Goal: Information Seeking & Learning: Learn about a topic

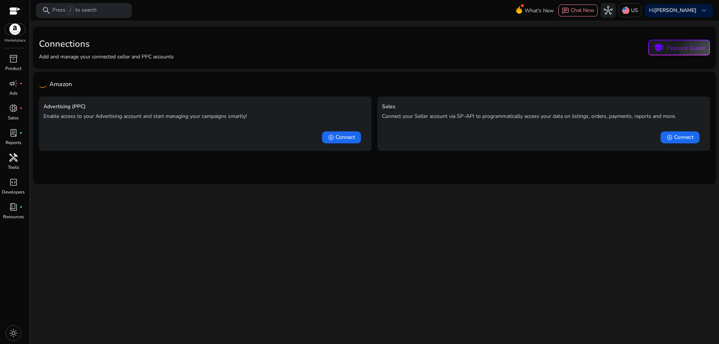
click at [14, 160] on span "handyman" at bounding box center [13, 157] width 9 height 9
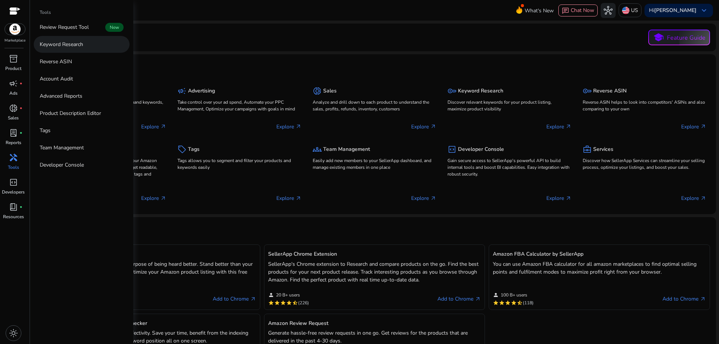
click at [81, 41] on p "Keyword Research" at bounding box center [61, 44] width 43 height 8
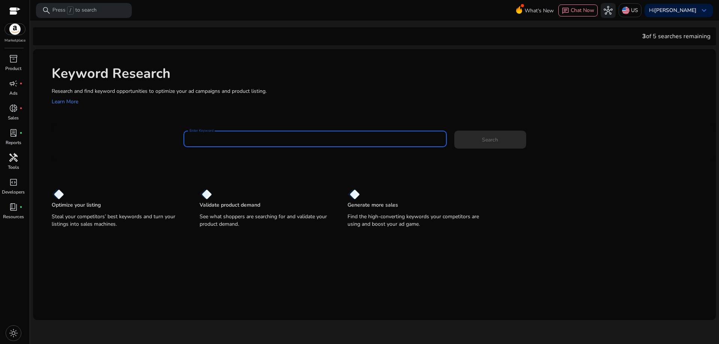
paste input "**********"
click at [507, 142] on span at bounding box center [490, 140] width 72 height 18
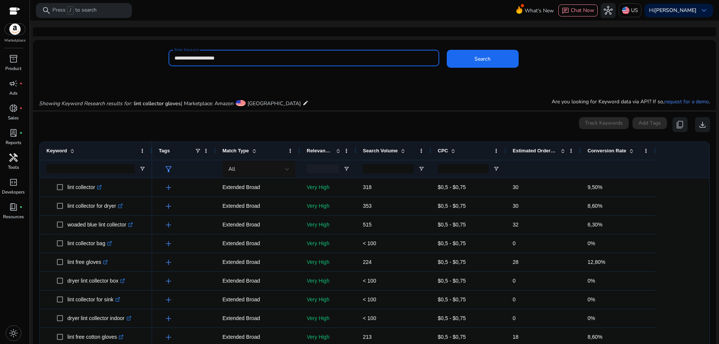
click at [240, 58] on input "**********" at bounding box center [303, 58] width 259 height 8
type input "**********"
click at [483, 56] on span "Search" at bounding box center [482, 59] width 16 height 8
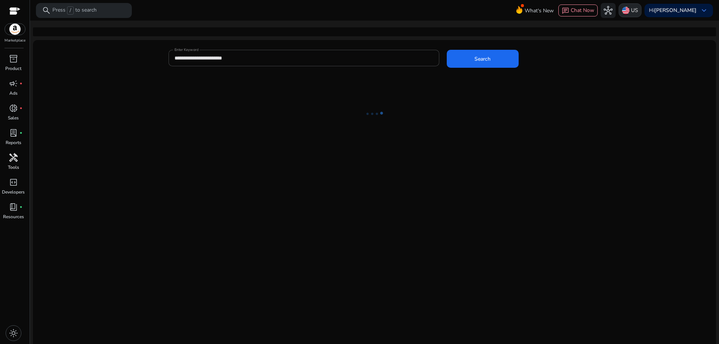
click at [641, 9] on div "US" at bounding box center [630, 10] width 23 height 14
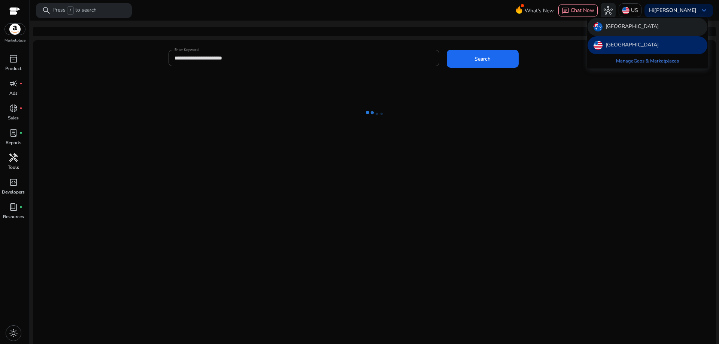
click at [638, 27] on div "[GEOGRAPHIC_DATA]" at bounding box center [647, 27] width 120 height 18
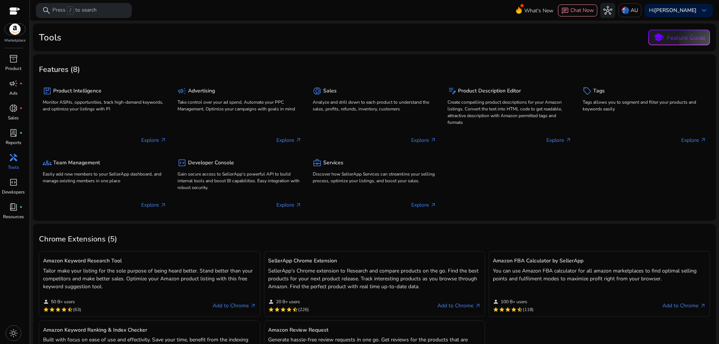
click at [14, 160] on span "handyman" at bounding box center [13, 157] width 9 height 9
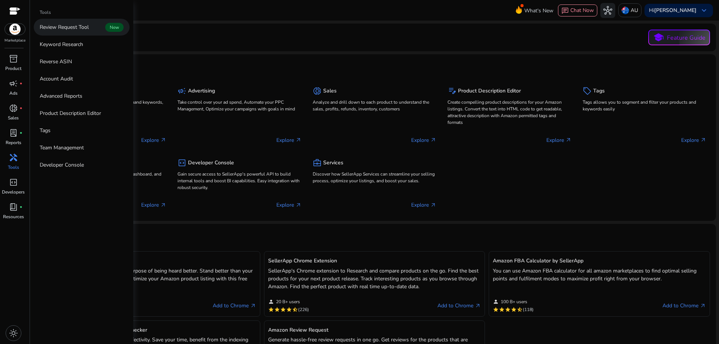
click at [91, 25] on link "Review Request Tool New" at bounding box center [82, 27] width 96 height 17
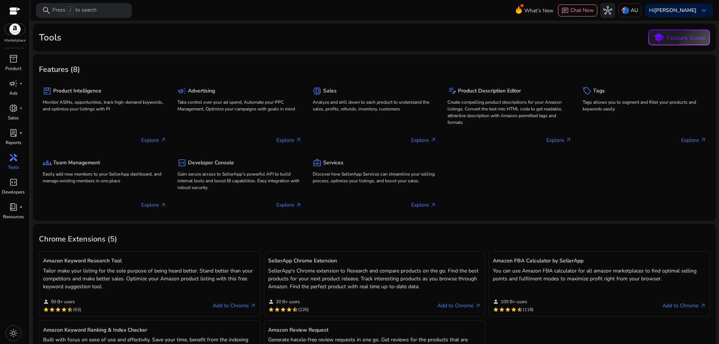
click at [16, 161] on span "handyman" at bounding box center [13, 157] width 9 height 9
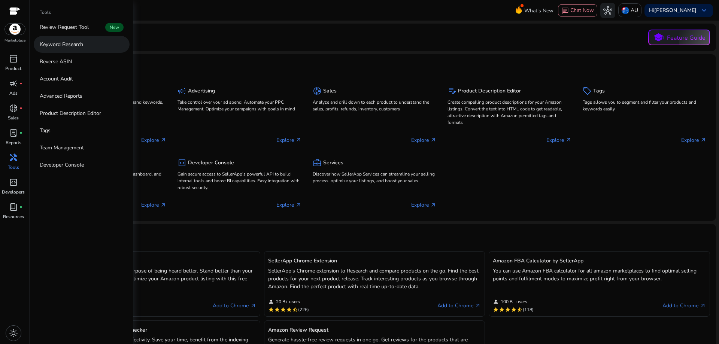
click at [113, 41] on link "Keyword Research" at bounding box center [82, 44] width 96 height 17
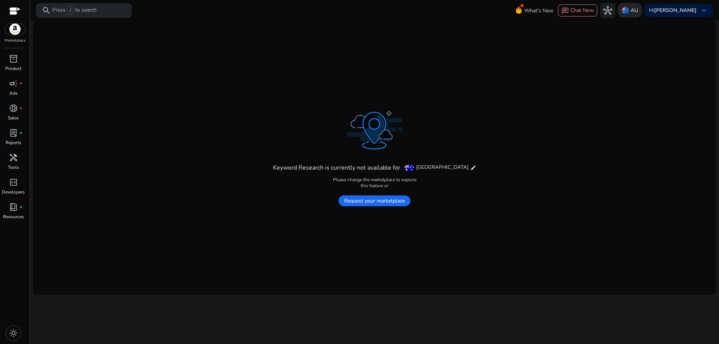
click at [629, 10] on img at bounding box center [625, 10] width 7 height 7
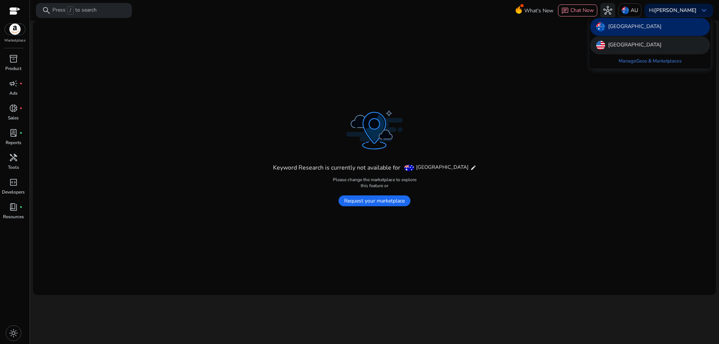
click at [641, 43] on div "[GEOGRAPHIC_DATA]" at bounding box center [650, 45] width 120 height 18
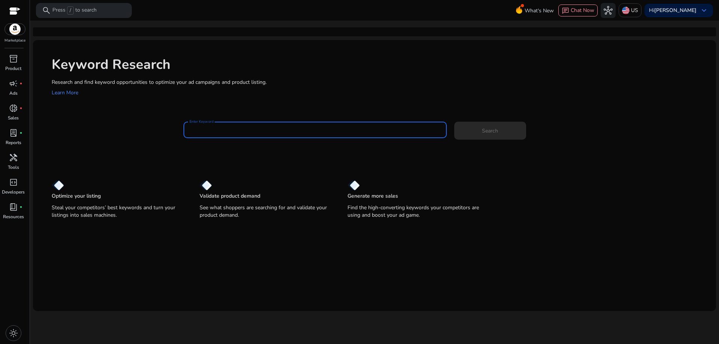
click at [291, 129] on input "Enter Keyword" at bounding box center [314, 130] width 251 height 8
paste input "**********"
click at [188, 131] on div "**********" at bounding box center [314, 130] width 263 height 16
click at [189, 132] on input "**********" at bounding box center [314, 130] width 251 height 8
type input "**********"
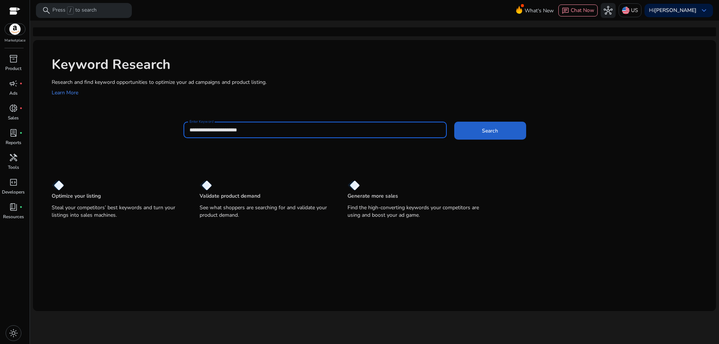
click at [508, 131] on span at bounding box center [490, 131] width 72 height 18
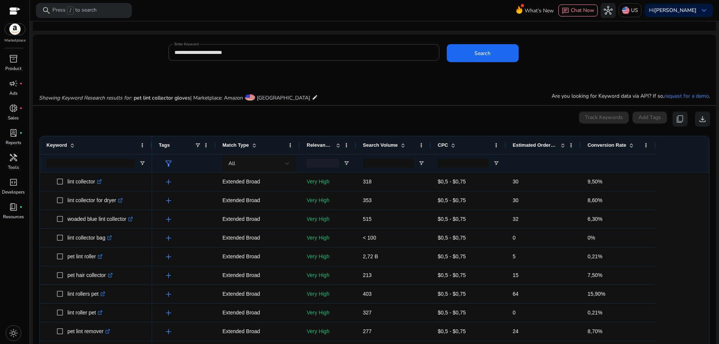
scroll to position [5, 0]
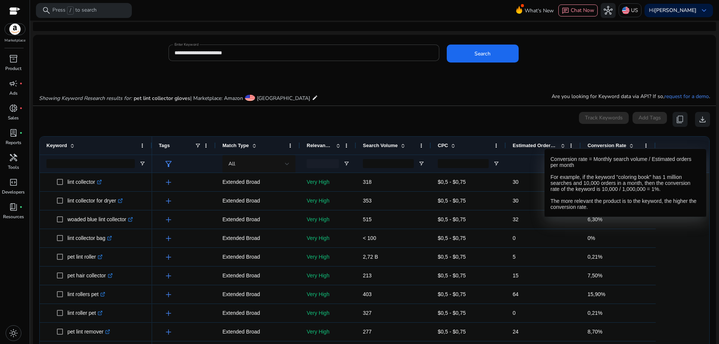
click at [630, 144] on span at bounding box center [631, 146] width 6 height 6
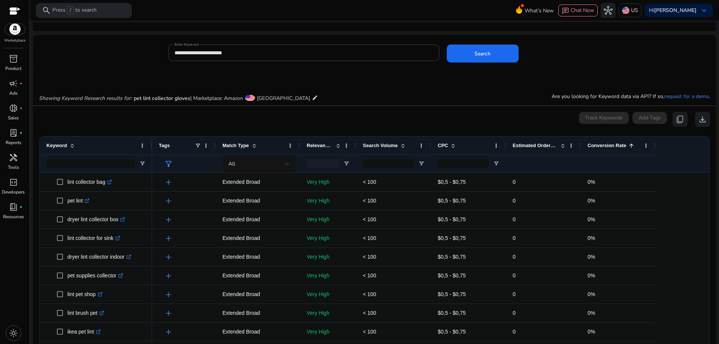
click at [630, 144] on span at bounding box center [631, 146] width 6 height 6
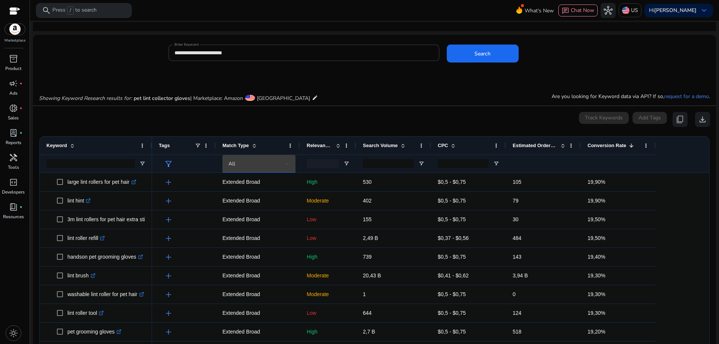
click at [285, 162] on div at bounding box center [287, 163] width 4 height 3
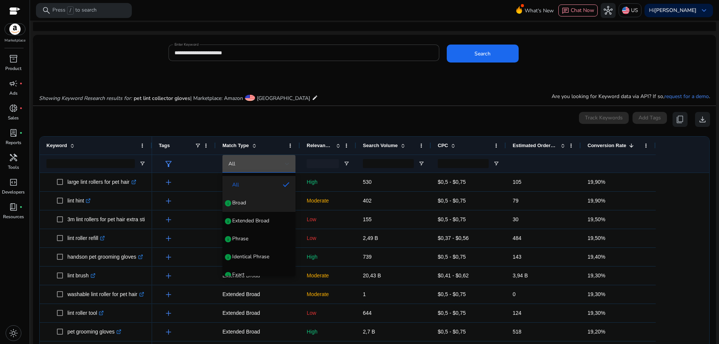
scroll to position [29, 0]
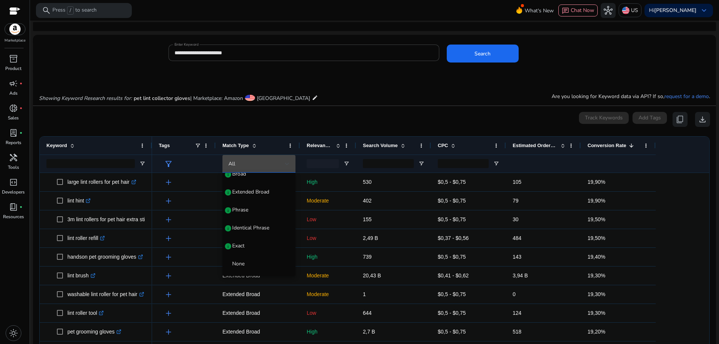
click at [365, 100] on div at bounding box center [359, 172] width 719 height 344
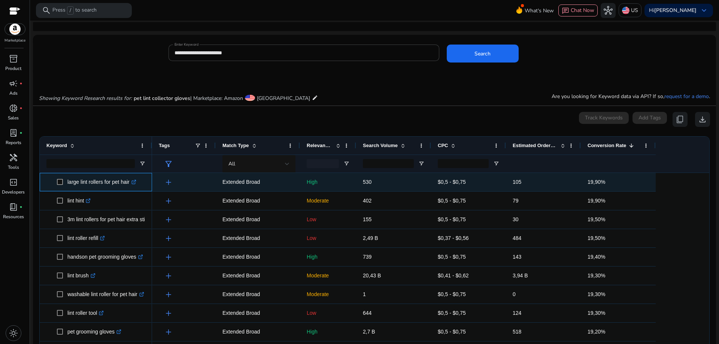
click at [136, 182] on icon at bounding box center [134, 181] width 3 height 3
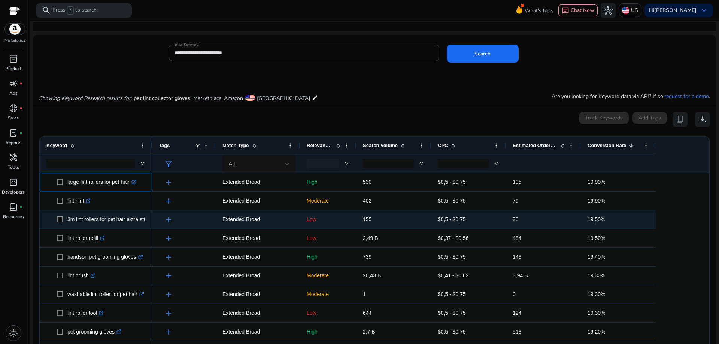
scroll to position [0, 0]
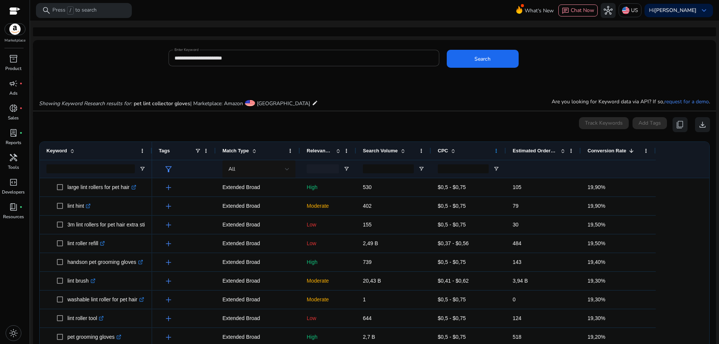
click at [496, 153] on span at bounding box center [496, 151] width 6 height 6
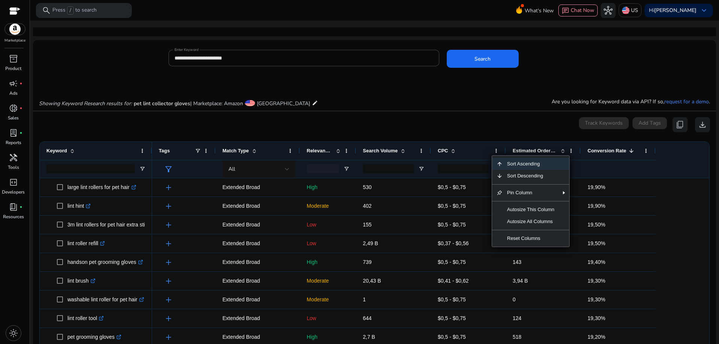
click at [486, 129] on div "0 keyword(s) selected Track Keywords Add Tags content_copy download" at bounding box center [374, 124] width 671 height 15
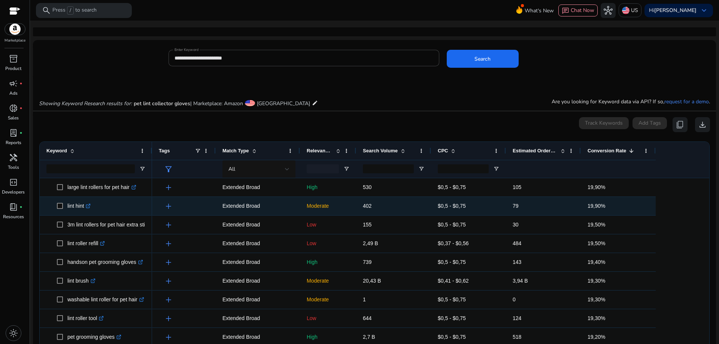
click at [89, 207] on icon at bounding box center [88, 206] width 4 height 4
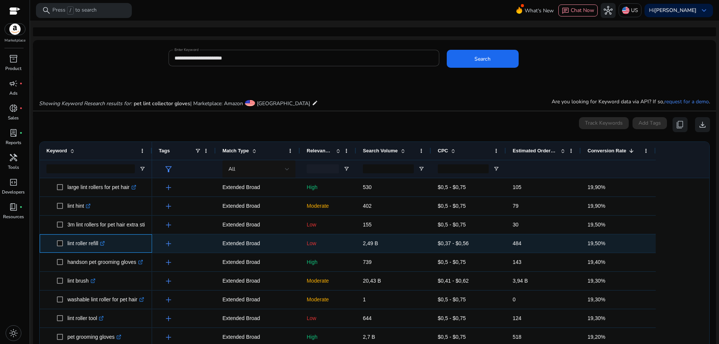
click at [104, 244] on icon ".st0{fill:#2c8af8}" at bounding box center [102, 243] width 5 height 5
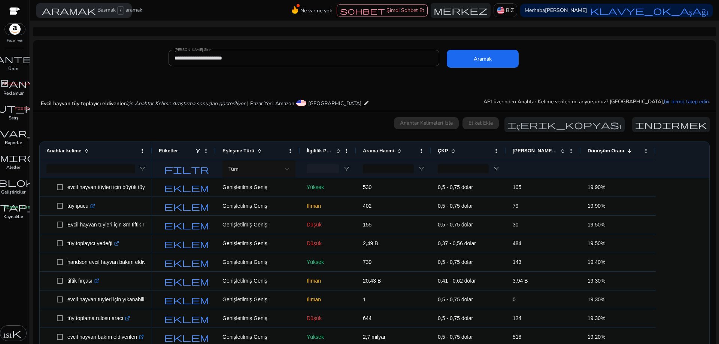
click at [327, 150] on font "İlgililik Puanı" at bounding box center [322, 151] width 30 height 6
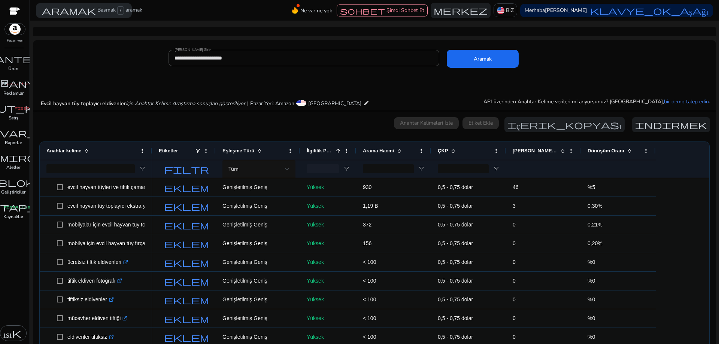
click at [329, 150] on font "İlgililik Puanı" at bounding box center [322, 151] width 30 height 6
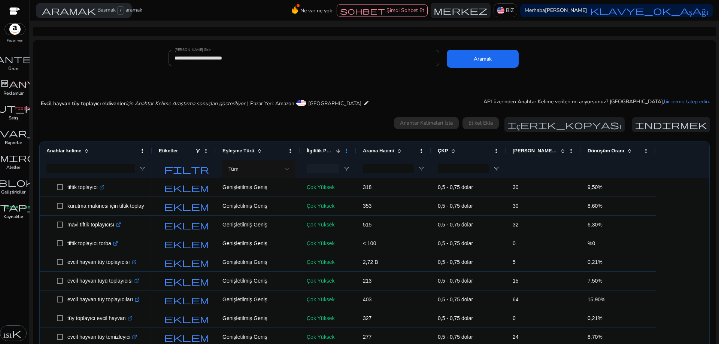
click at [347, 151] on span at bounding box center [346, 151] width 6 height 6
click at [349, 124] on div "0 anahtar kelime seçildi Anahtar Kelimeleri İzle Etiket Ekle içerik_kopyası ind…" at bounding box center [374, 124] width 671 height 15
click at [647, 151] on span at bounding box center [646, 151] width 6 height 6
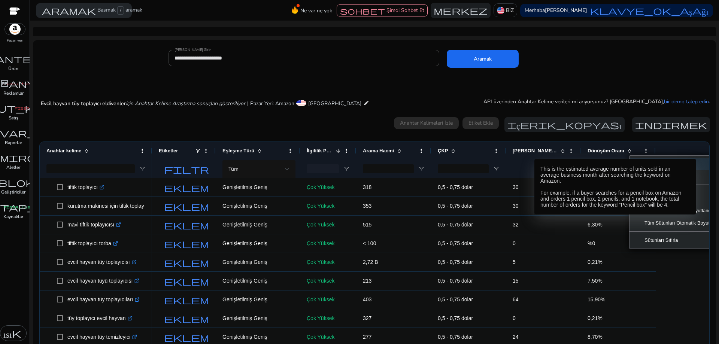
click at [548, 151] on font "Tahmini Sipariş/Ay" at bounding box center [537, 151] width 48 height 6
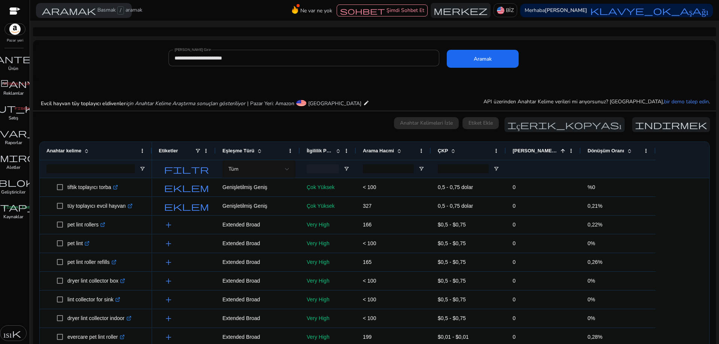
click at [548, 151] on font "Tahmini Sipariş/Ay" at bounding box center [537, 151] width 48 height 6
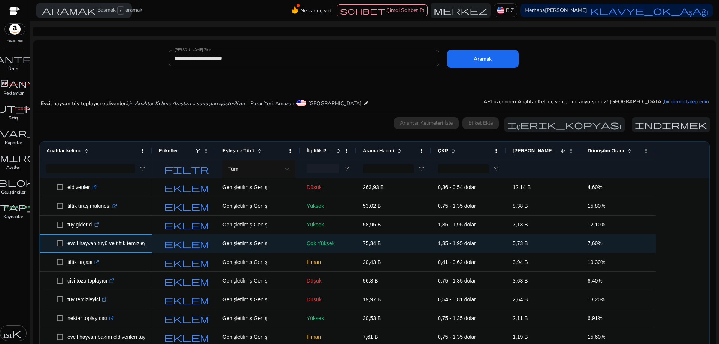
click at [127, 244] on font "evcil hayvan tüyü ve tiftik temizleyici" at bounding box center [108, 243] width 83 height 6
click at [147, 243] on div "evcil hayvan tüyü ve tiftik temizleyici .st0{fill:#2c8af8}" at bounding box center [96, 243] width 112 height 18
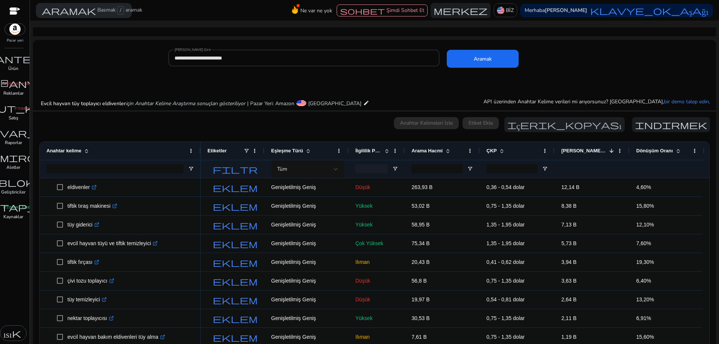
drag, startPoint x: 151, startPoint y: 151, endPoint x: 200, endPoint y: 157, distance: 49.0
click at [200, 157] on div at bounding box center [200, 151] width 3 height 18
click at [253, 150] on span at bounding box center [255, 151] width 6 height 6
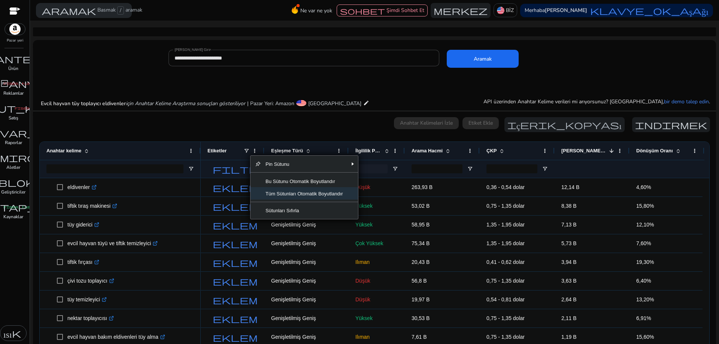
click at [297, 195] on font "Tüm Sütunları Otomatik Boyutlandır" at bounding box center [304, 194] width 78 height 6
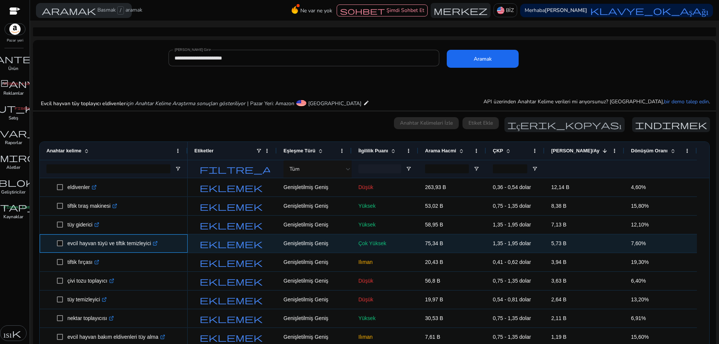
click at [156, 244] on icon ".st0{fill:#2c8af8}" at bounding box center [155, 243] width 5 height 5
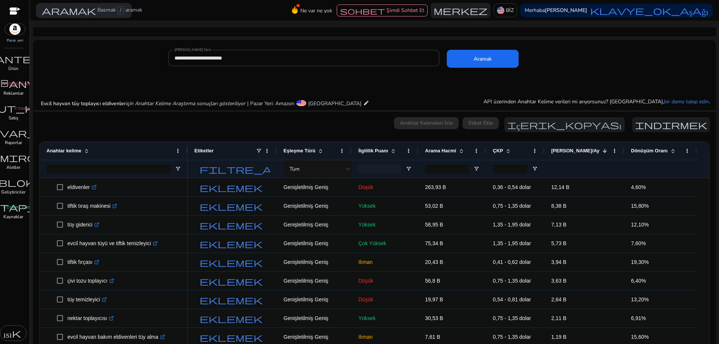
drag, startPoint x: 387, startPoint y: 85, endPoint x: 551, endPoint y: 85, distance: 164.0
click at [551, 85] on div "Evcil hayvan tüy toplayıcı eldivenler için Anahtar Kelime Araştırma sonuçları g…" at bounding box center [374, 95] width 683 height 31
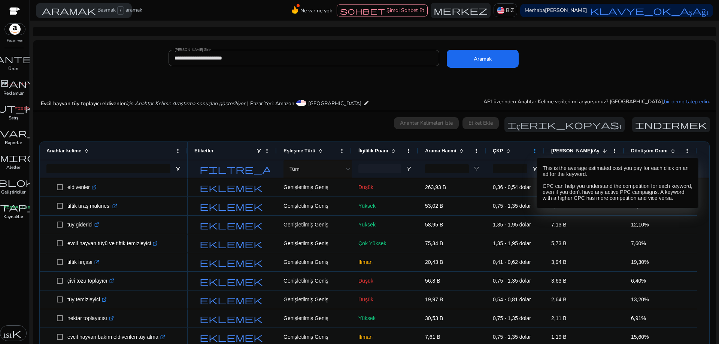
click at [532, 151] on span at bounding box center [535, 151] width 6 height 6
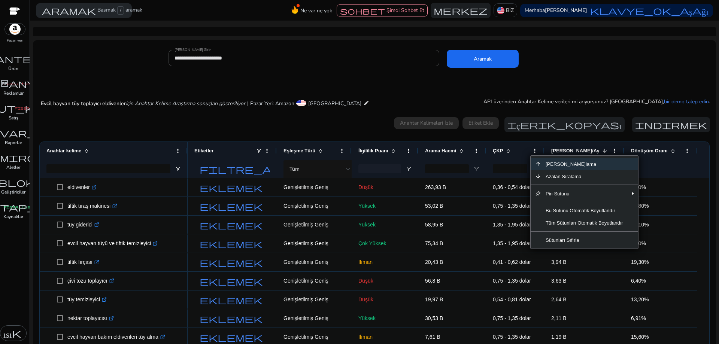
click at [521, 127] on app-icon-holder "içerik_kopyası" at bounding box center [564, 124] width 120 height 15
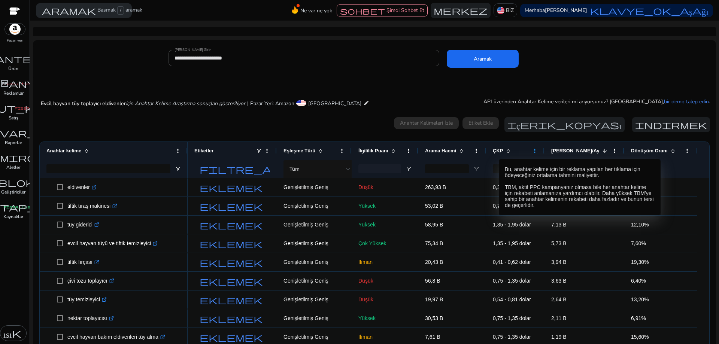
click at [535, 151] on span at bounding box center [535, 151] width 6 height 6
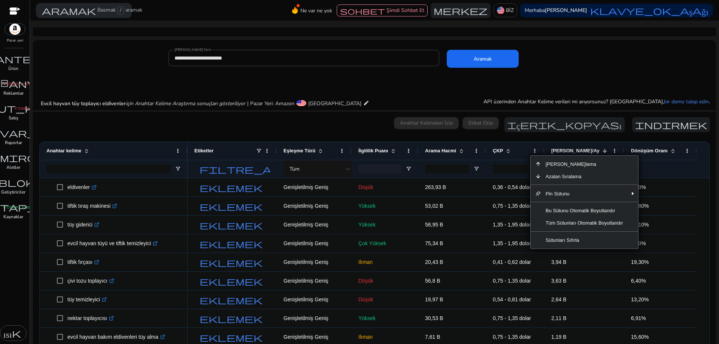
click at [339, 125] on div "0 anahtar kelime seçildi Anahtar Kelimeleri İzle Etiket Ekle içerik_kopyası ind…" at bounding box center [374, 124] width 671 height 15
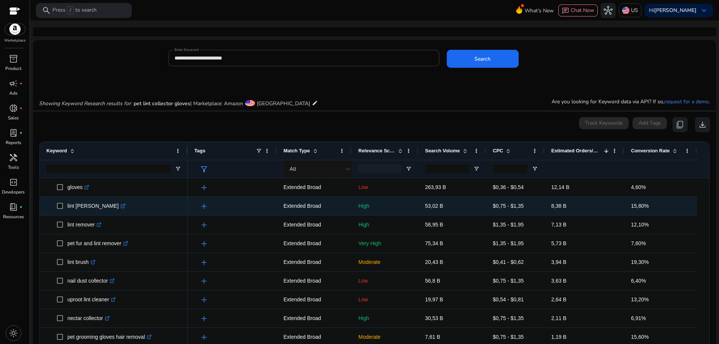
click at [121, 205] on icon ".st0{fill:#2c8af8}" at bounding box center [123, 206] width 5 height 5
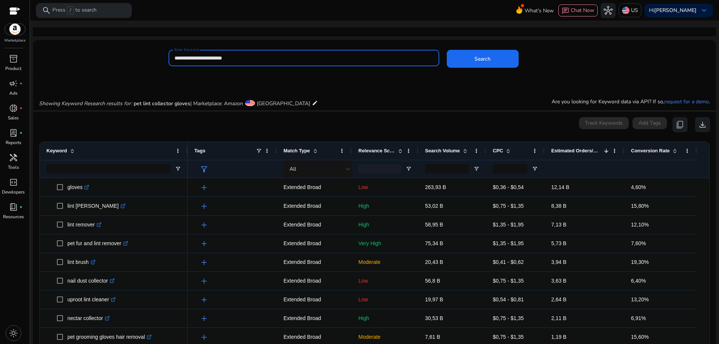
drag, startPoint x: 310, startPoint y: 58, endPoint x: 154, endPoint y: 58, distance: 155.8
click at [154, 58] on div "**********" at bounding box center [371, 62] width 677 height 24
paste input
type input "**********"
click at [502, 62] on span at bounding box center [483, 59] width 72 height 18
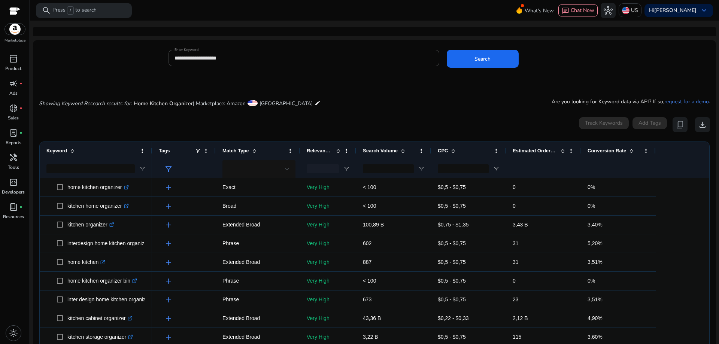
scroll to position [80, 0]
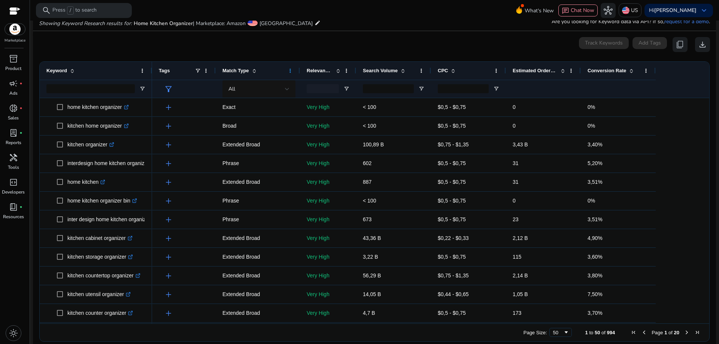
click at [292, 72] on span at bounding box center [290, 71] width 6 height 6
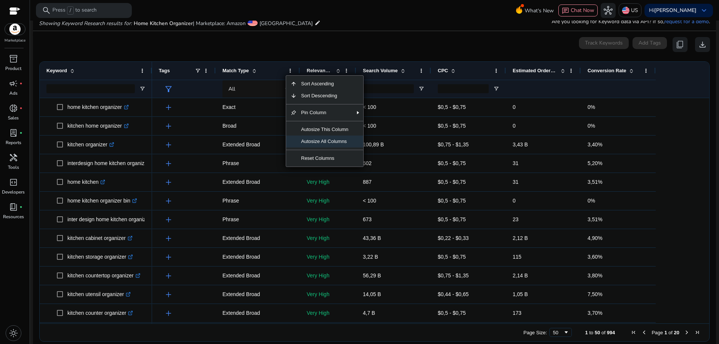
click at [350, 139] on span "Autosize All Columns" at bounding box center [325, 142] width 56 height 12
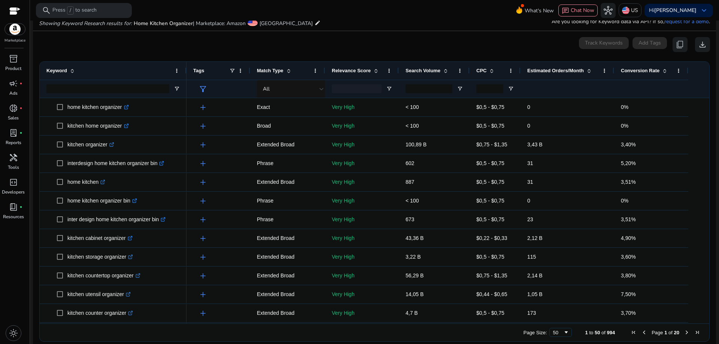
click at [589, 69] on span at bounding box center [589, 71] width 6 height 6
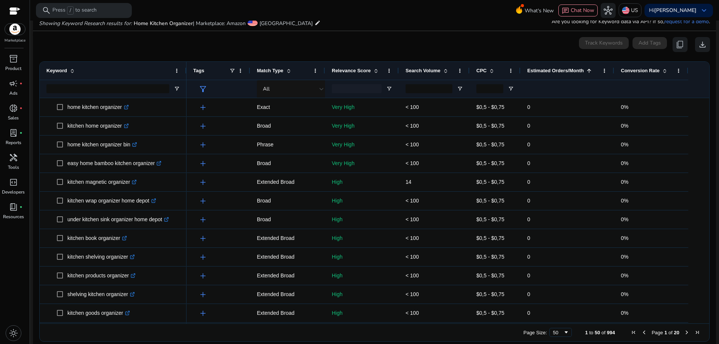
click at [589, 69] on span at bounding box center [589, 71] width 6 height 6
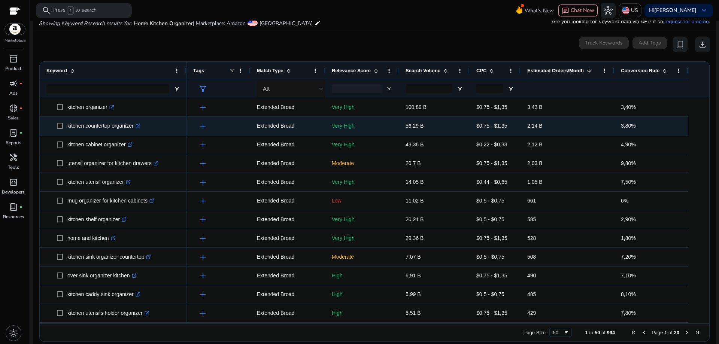
click at [140, 127] on icon ".st0{fill:#2c8af8}" at bounding box center [138, 126] width 5 height 5
click at [139, 126] on icon at bounding box center [138, 126] width 4 height 4
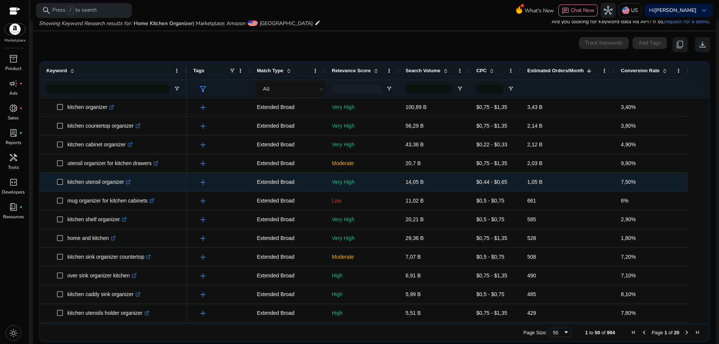
click at [204, 181] on span "add" at bounding box center [202, 182] width 9 height 9
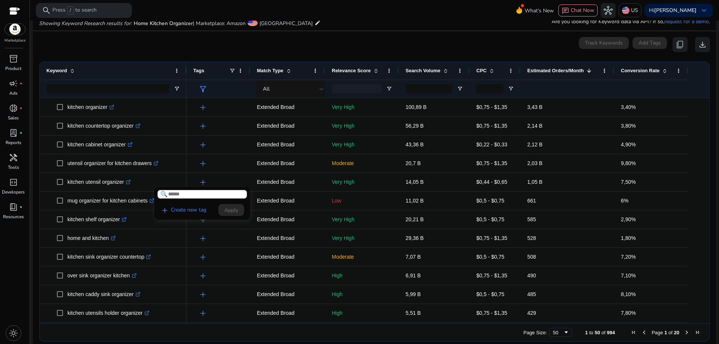
click at [221, 332] on div at bounding box center [359, 172] width 719 height 344
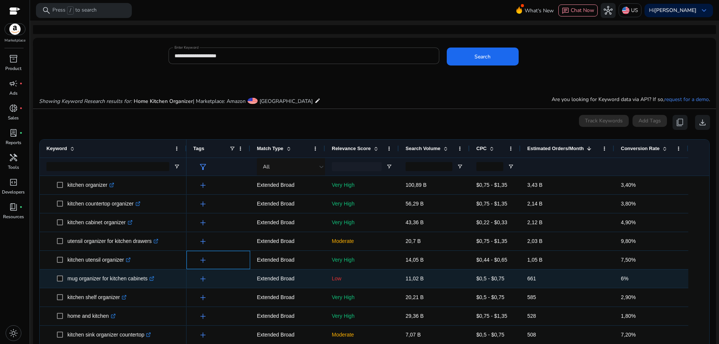
scroll to position [0, 0]
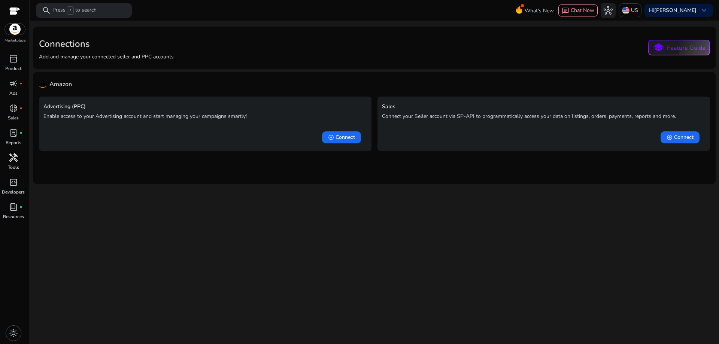
click at [15, 158] on span "handyman" at bounding box center [13, 157] width 9 height 9
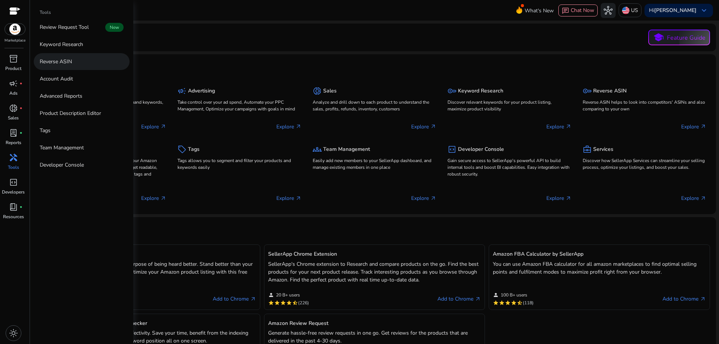
click at [69, 58] on p "Reverse ASIN" at bounding box center [56, 62] width 32 height 8
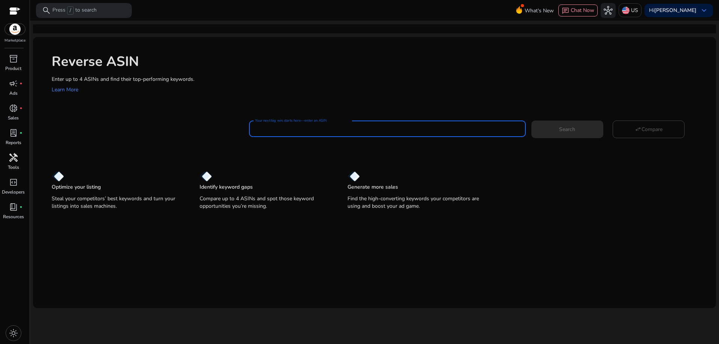
click at [352, 128] on input "Your next big win starts here—enter an ASIN" at bounding box center [387, 129] width 264 height 8
paste input "**********"
type input "**********"
click at [566, 127] on span "Search" at bounding box center [567, 129] width 16 height 8
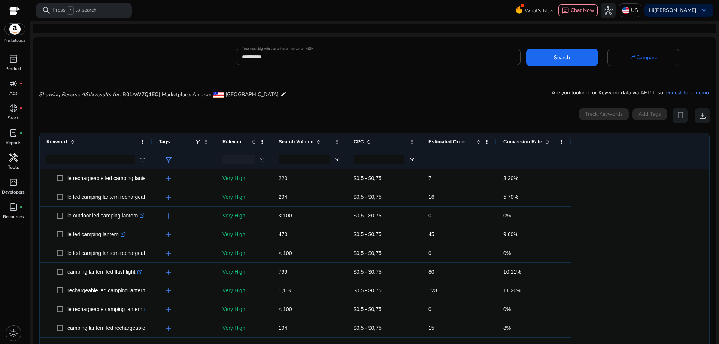
click at [546, 140] on span at bounding box center [547, 142] width 6 height 6
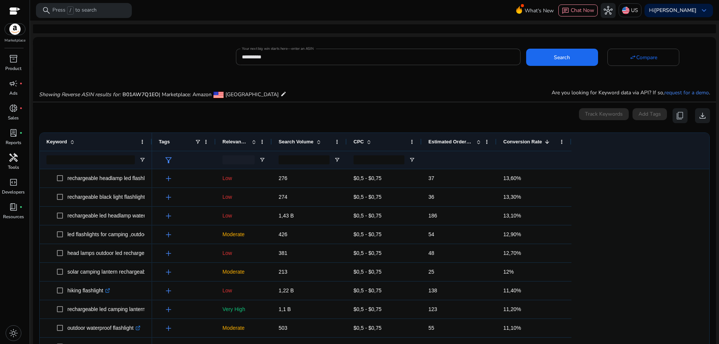
click at [253, 139] on span at bounding box center [254, 142] width 6 height 6
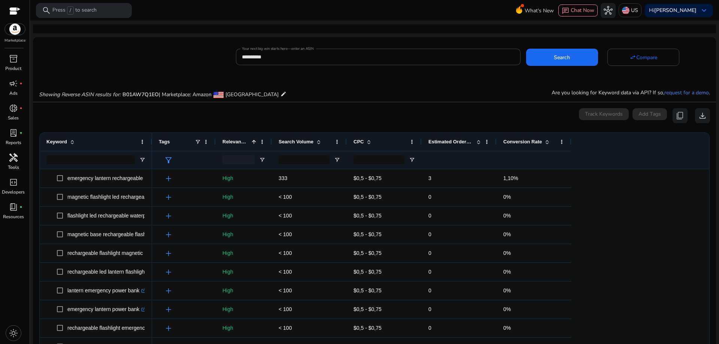
click at [253, 139] on span at bounding box center [254, 142] width 6 height 6
click at [547, 142] on span at bounding box center [547, 142] width 6 height 6
click at [547, 140] on span at bounding box center [547, 142] width 6 height 6
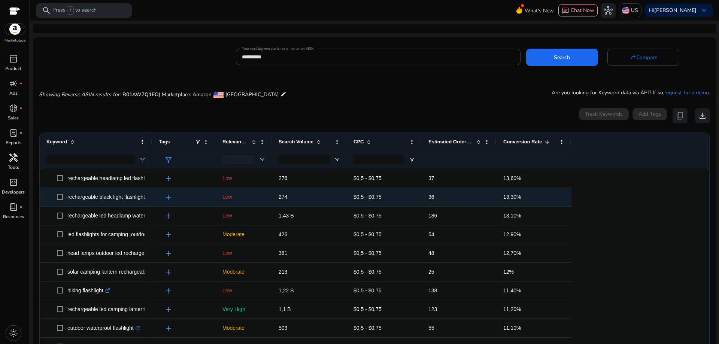
scroll to position [37, 0]
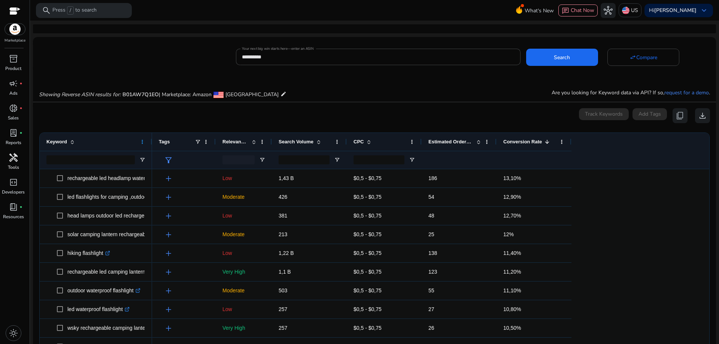
click at [142, 143] on span at bounding box center [142, 142] width 6 height 6
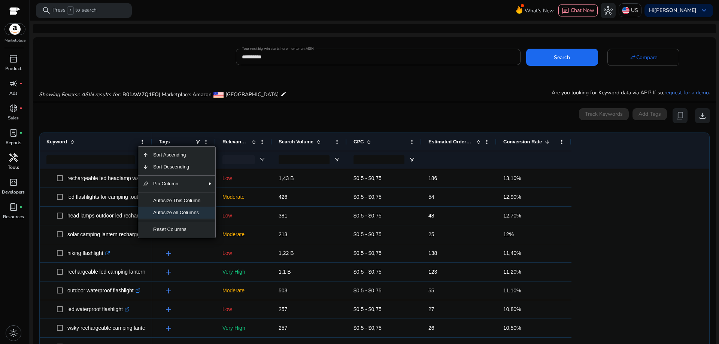
click at [178, 213] on span "Autosize All Columns" at bounding box center [177, 213] width 56 height 12
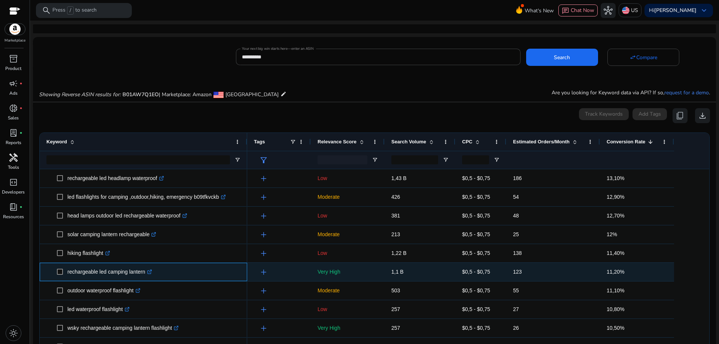
drag, startPoint x: 68, startPoint y: 273, endPoint x: 145, endPoint y: 277, distance: 76.9
click at [145, 277] on p "rechargeable led camping lantern .st0{fill:#2c8af8}" at bounding box center [109, 271] width 85 height 15
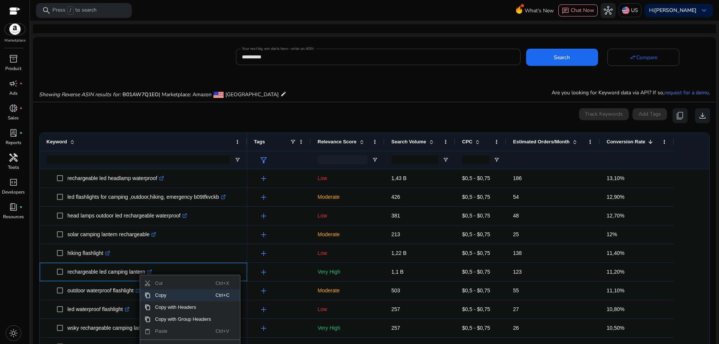
click at [160, 294] on span "Copy" at bounding box center [183, 295] width 65 height 12
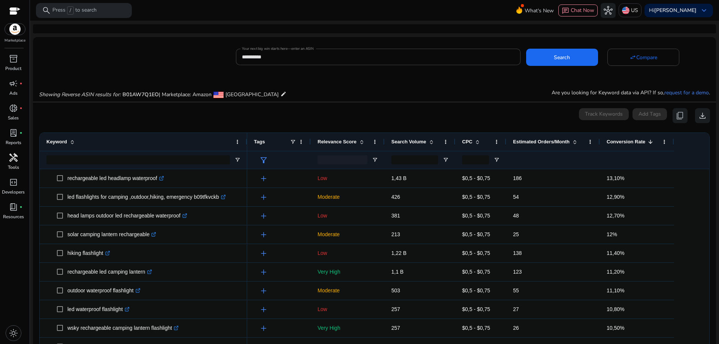
click at [273, 119] on div "0 keyword(s) selected Track Keywords Add Tags content_copy download" at bounding box center [374, 115] width 671 height 15
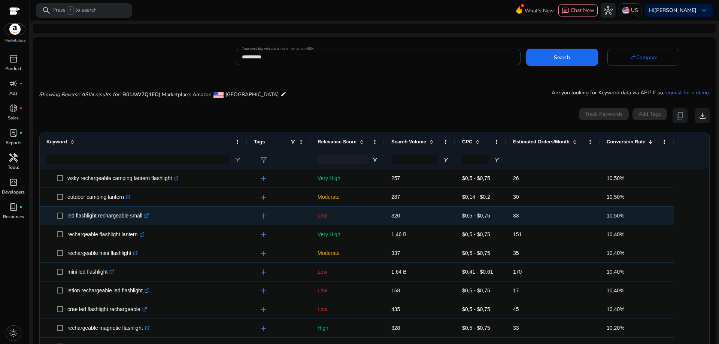
scroll to position [0, 0]
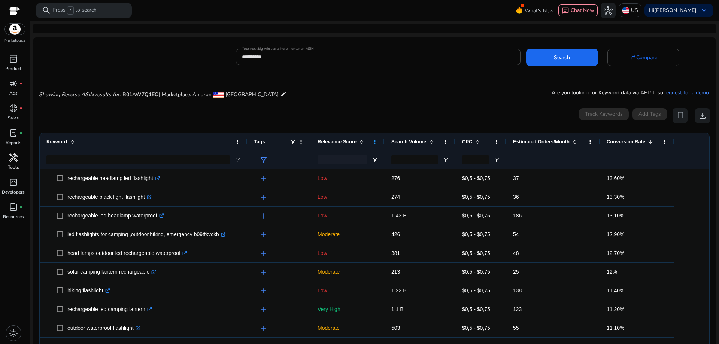
click at [374, 142] on span at bounding box center [375, 142] width 6 height 6
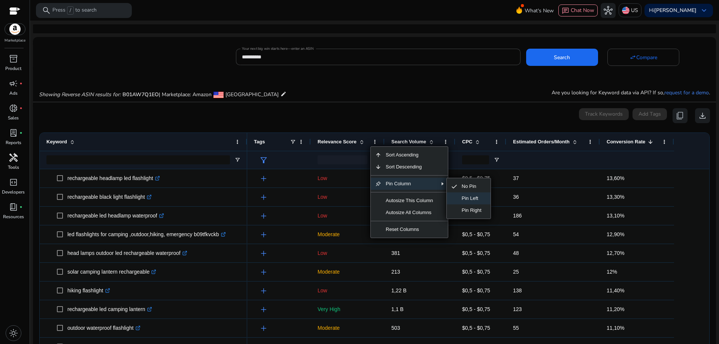
click at [479, 195] on span "Pin Left" at bounding box center [471, 198] width 29 height 12
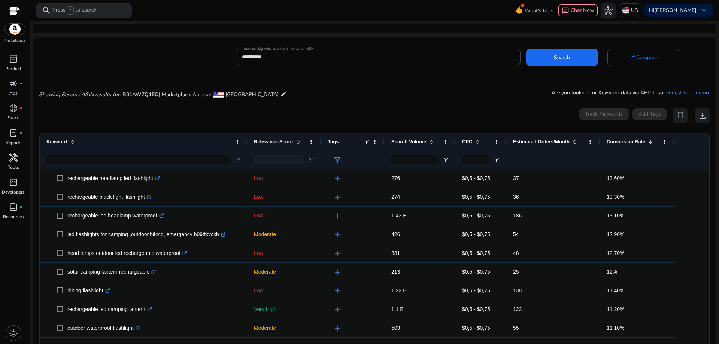
click at [651, 140] on span at bounding box center [650, 142] width 6 height 6
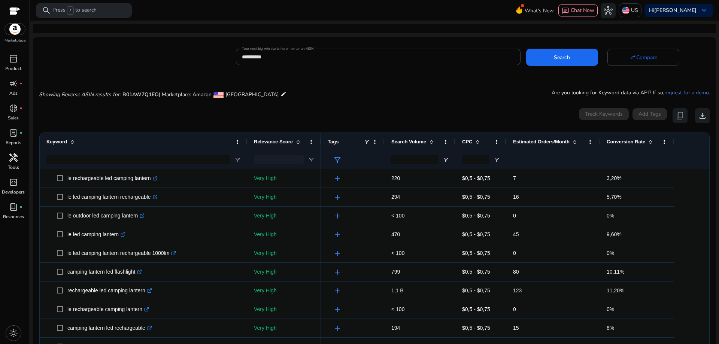
click at [651, 140] on span at bounding box center [650, 142] width 6 height 6
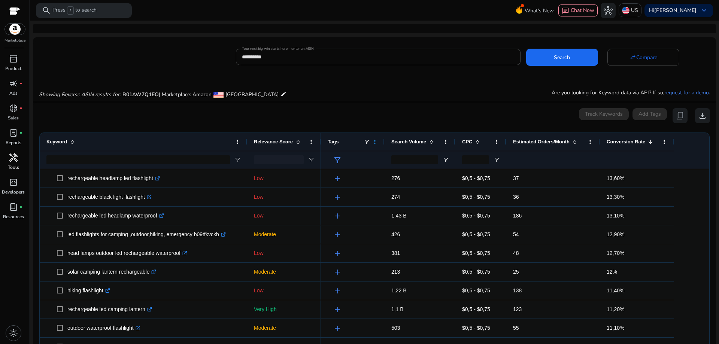
click at [375, 143] on span at bounding box center [375, 142] width 6 height 6
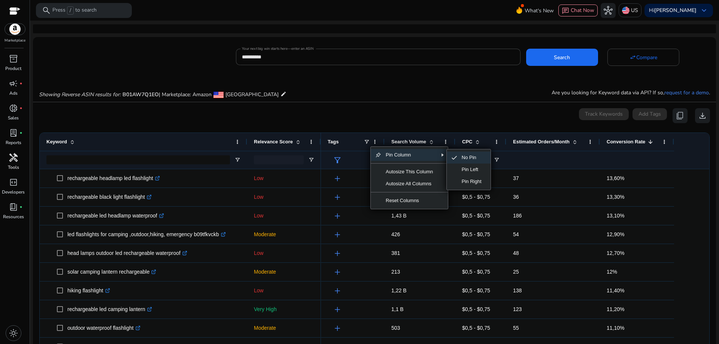
click at [466, 158] on span "No Pin" at bounding box center [471, 158] width 29 height 12
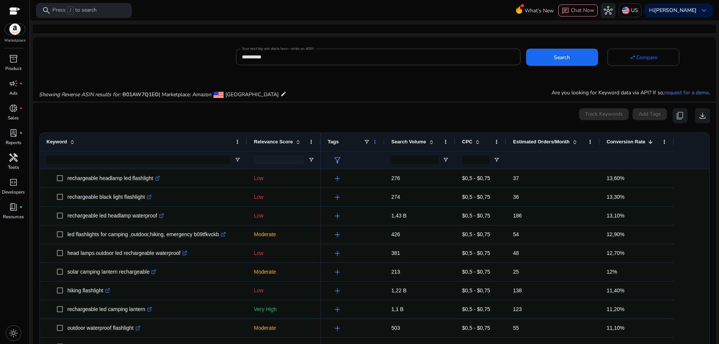
click at [376, 142] on span at bounding box center [375, 142] width 6 height 6
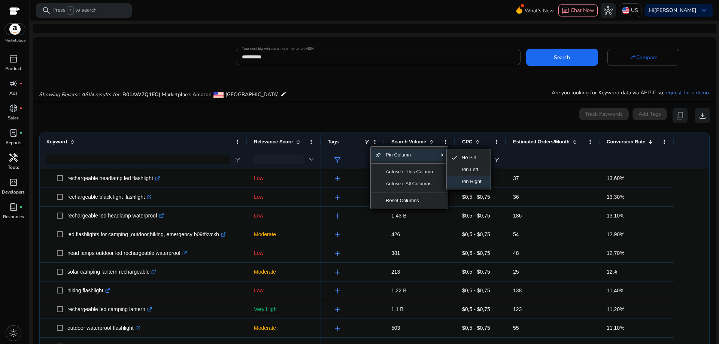
click at [465, 179] on span "Pin Right" at bounding box center [471, 182] width 29 height 12
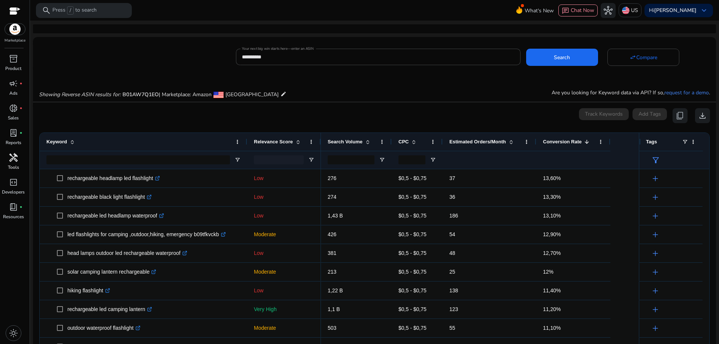
click at [587, 140] on span at bounding box center [587, 142] width 6 height 6
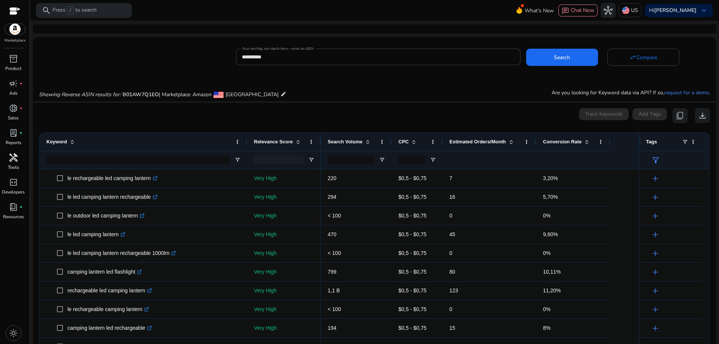
click at [587, 140] on span at bounding box center [587, 142] width 6 height 6
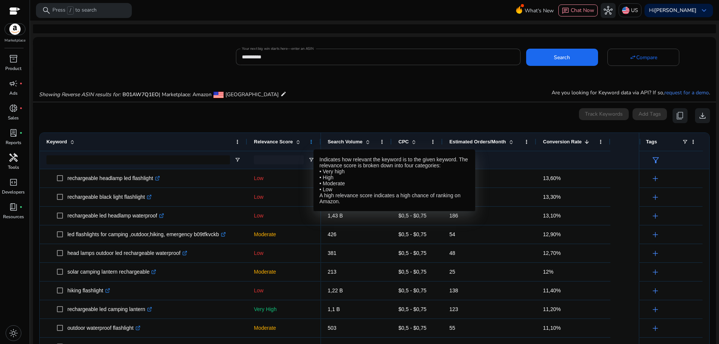
click at [313, 143] on span at bounding box center [311, 142] width 6 height 6
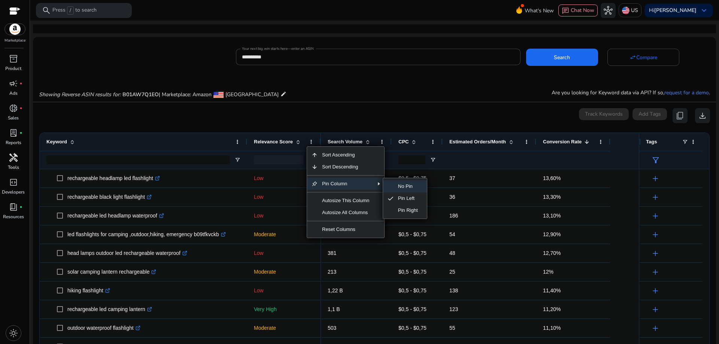
click at [397, 186] on span "No Pin" at bounding box center [408, 186] width 29 height 12
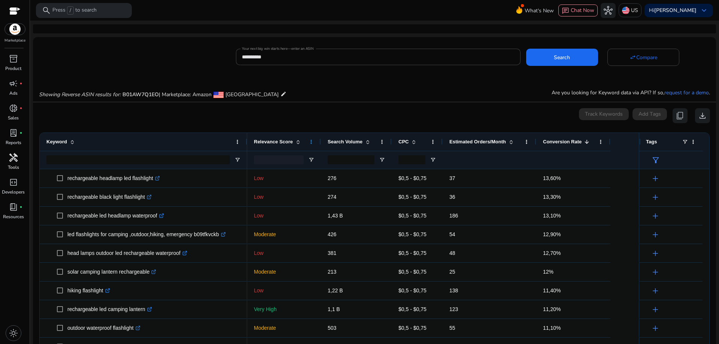
click at [309, 140] on span at bounding box center [311, 142] width 6 height 6
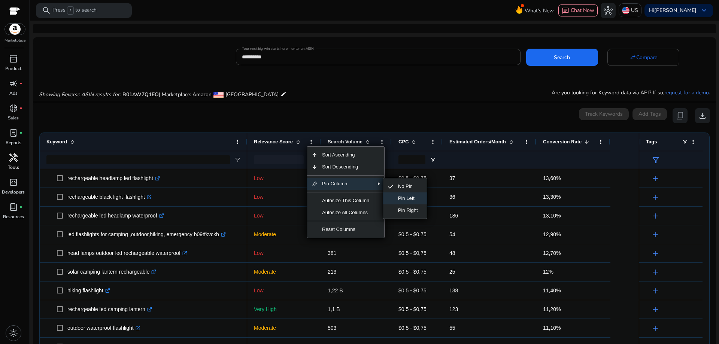
click at [405, 198] on span "Pin Left" at bounding box center [408, 198] width 29 height 12
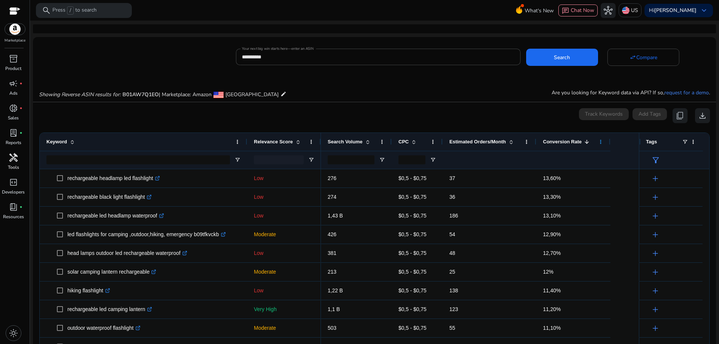
click at [602, 142] on span at bounding box center [601, 142] width 6 height 6
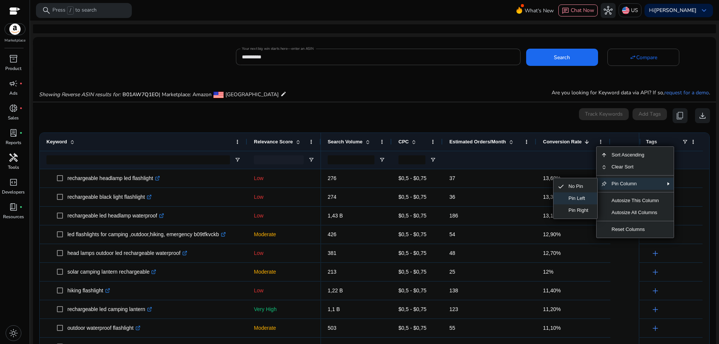
click at [565, 198] on span "Pin Left" at bounding box center [578, 198] width 29 height 12
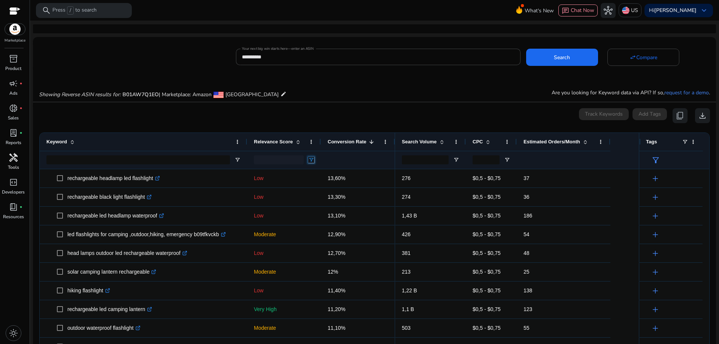
click at [311, 158] on span "Open Filter Menu" at bounding box center [311, 160] width 6 height 6
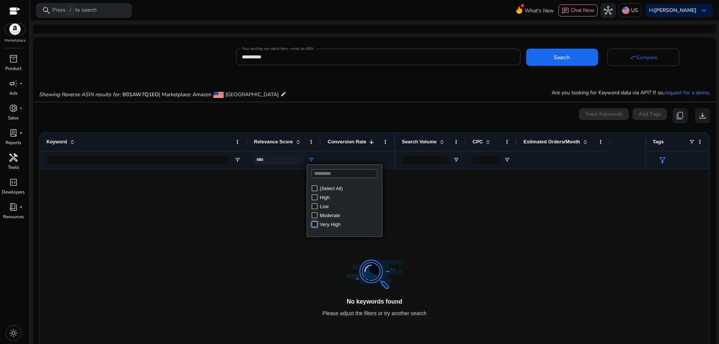
type input "**********"
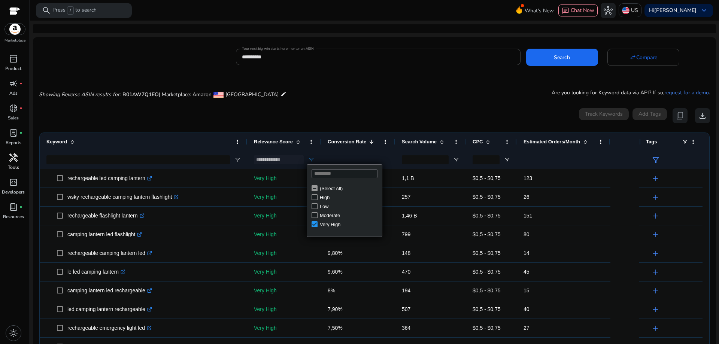
click at [366, 105] on mat-card "0 keyword(s) selected Track Keywords Add Tags content_copy download 1 to 24 of …" at bounding box center [374, 262] width 683 height 320
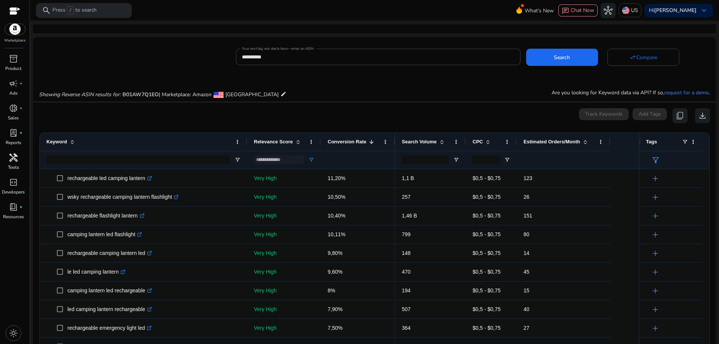
click at [369, 141] on span at bounding box center [371, 142] width 6 height 6
click at [384, 141] on span at bounding box center [385, 142] width 6 height 6
click at [437, 116] on div "0 keyword(s) selected Track Keywords Add Tags content_copy download" at bounding box center [374, 115] width 671 height 15
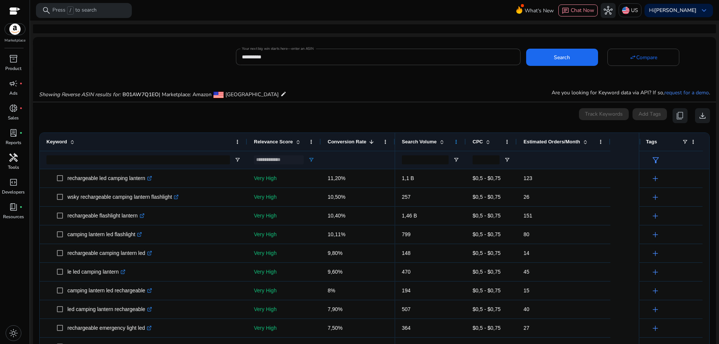
click at [457, 143] on span at bounding box center [456, 142] width 6 height 6
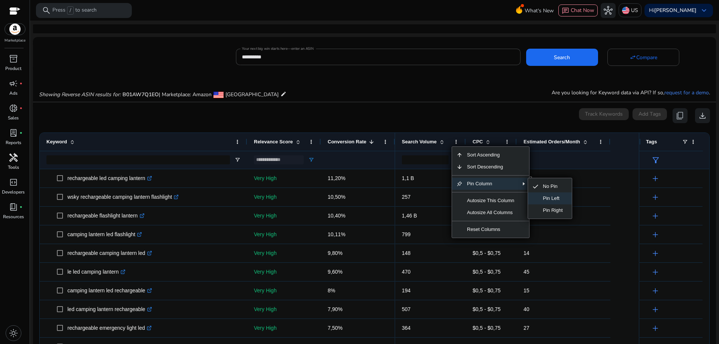
click at [560, 198] on span "Pin Left" at bounding box center [552, 198] width 29 height 12
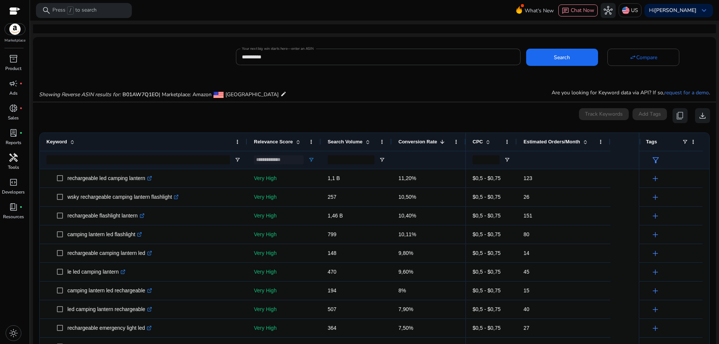
click at [367, 142] on span at bounding box center [368, 142] width 6 height 6
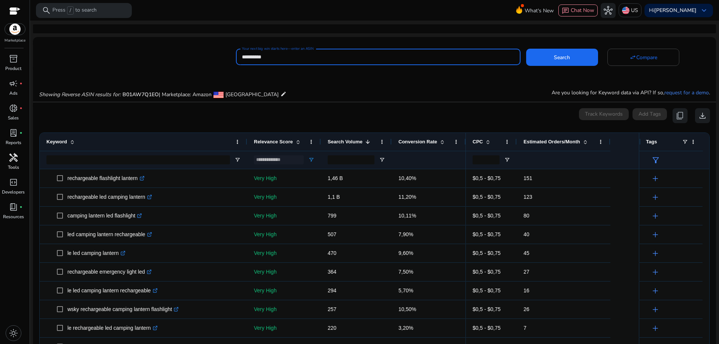
drag, startPoint x: 314, startPoint y: 57, endPoint x: 226, endPoint y: 55, distance: 88.4
click at [226, 55] on div "**********" at bounding box center [371, 56] width 677 height 18
paste input
type input "**********"
click at [563, 55] on span "Search" at bounding box center [562, 58] width 16 height 8
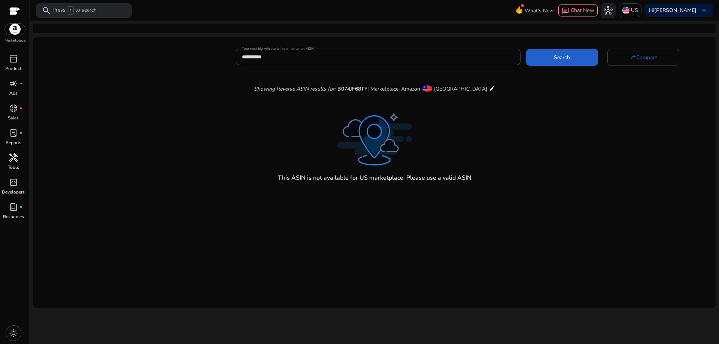
click at [559, 58] on span "Search" at bounding box center [562, 58] width 16 height 8
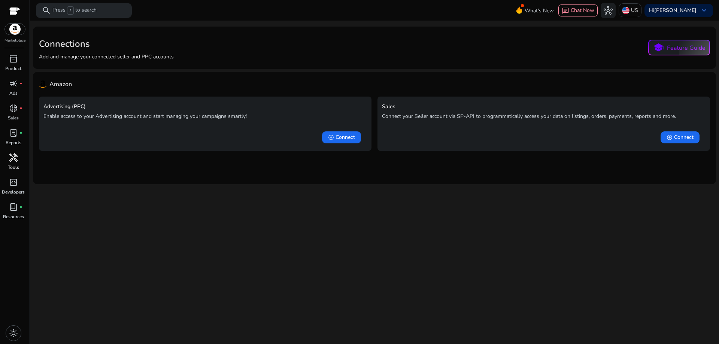
click at [15, 160] on span "handyman" at bounding box center [13, 157] width 9 height 9
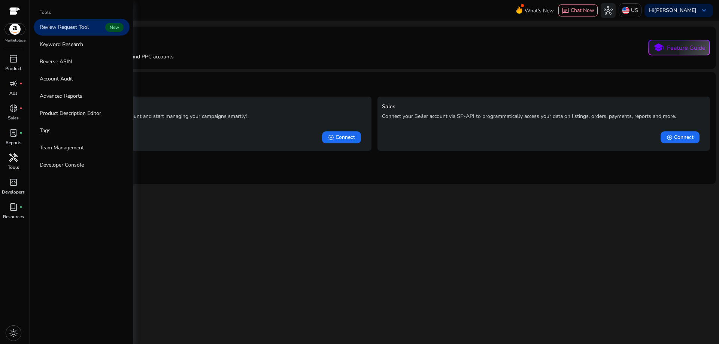
click at [18, 164] on p "Tools" at bounding box center [13, 167] width 11 height 7
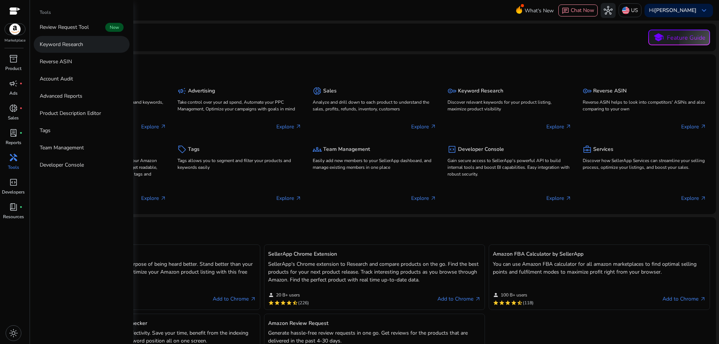
click at [98, 45] on link "Keyword Research" at bounding box center [82, 44] width 96 height 17
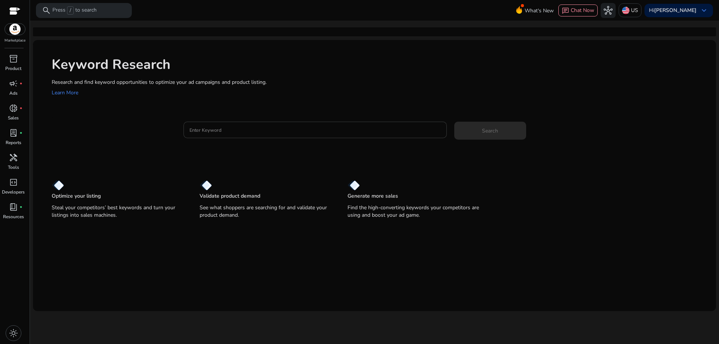
click at [234, 135] on div at bounding box center [314, 130] width 251 height 16
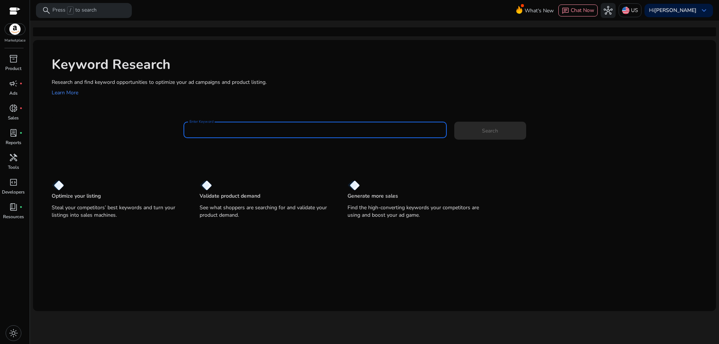
paste input "**********"
type input "**********"
click at [490, 132] on span "Search" at bounding box center [490, 131] width 16 height 8
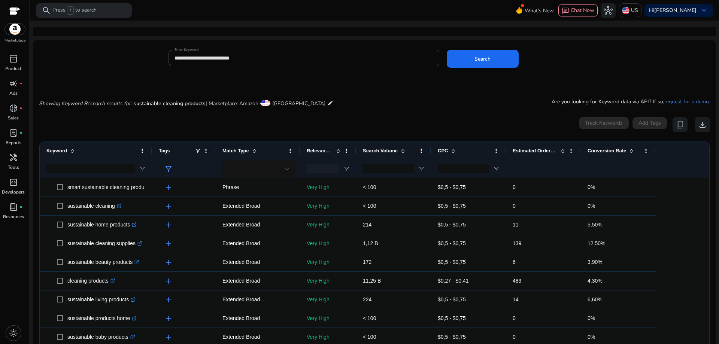
scroll to position [80, 0]
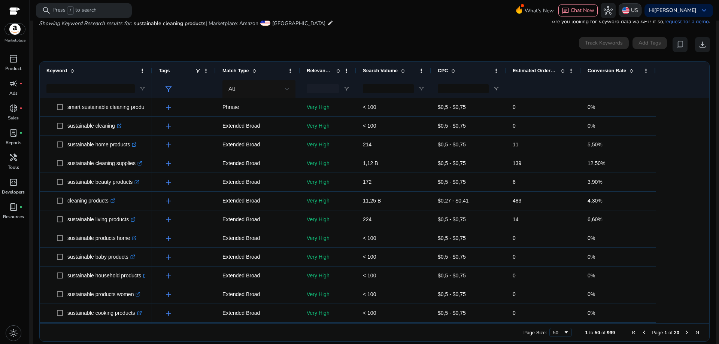
click at [638, 8] on p "US" at bounding box center [634, 10] width 7 height 13
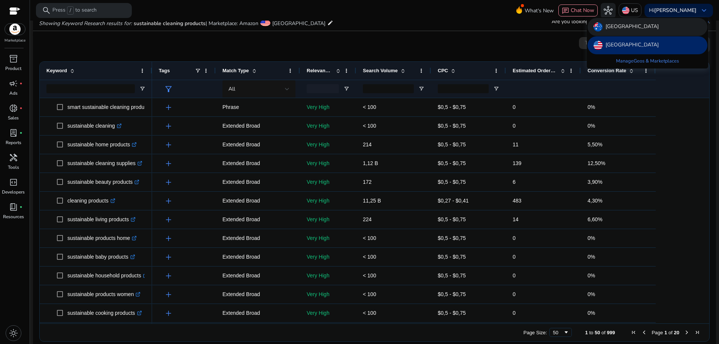
click at [627, 28] on div "[GEOGRAPHIC_DATA]" at bounding box center [647, 27] width 120 height 18
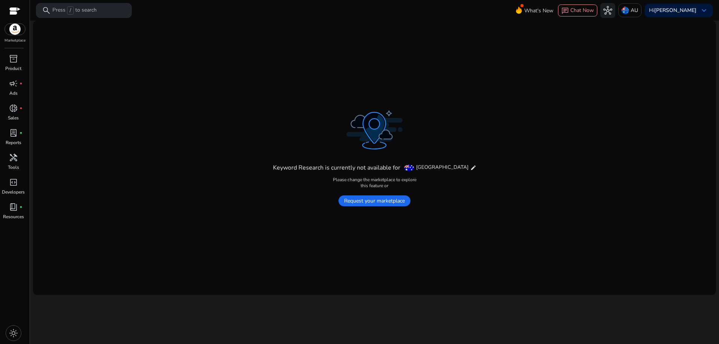
click at [396, 203] on span "Request your marketplace" at bounding box center [374, 200] width 72 height 11
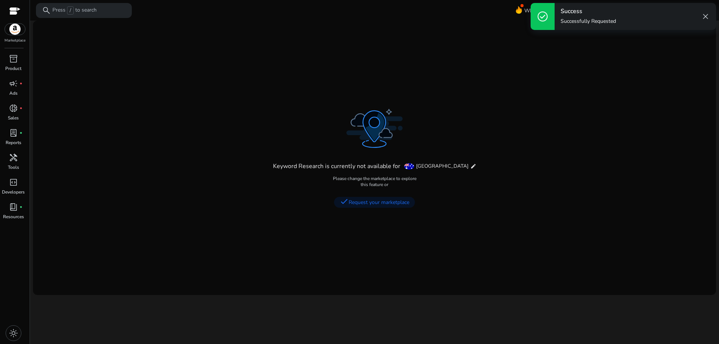
click at [706, 15] on span "close" at bounding box center [705, 16] width 9 height 9
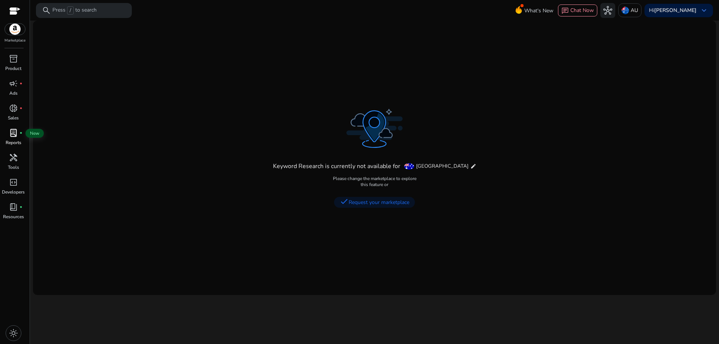
click at [12, 138] on div "lab_profile fiber_manual_record" at bounding box center [13, 133] width 21 height 12
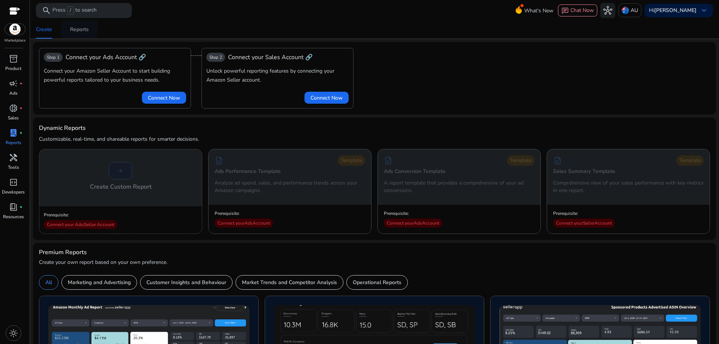
click at [76, 30] on div "Reports" at bounding box center [79, 29] width 19 height 5
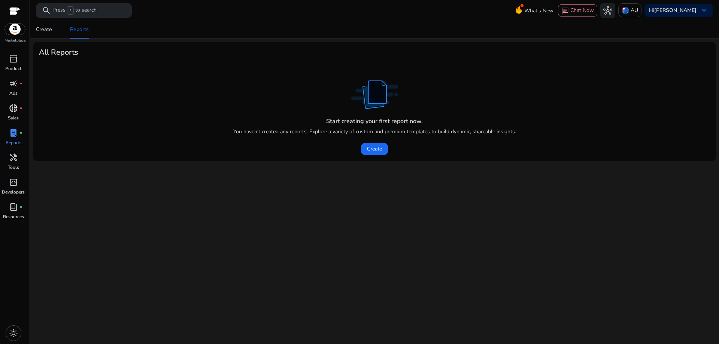
click at [15, 109] on span "donut_small" at bounding box center [13, 108] width 9 height 9
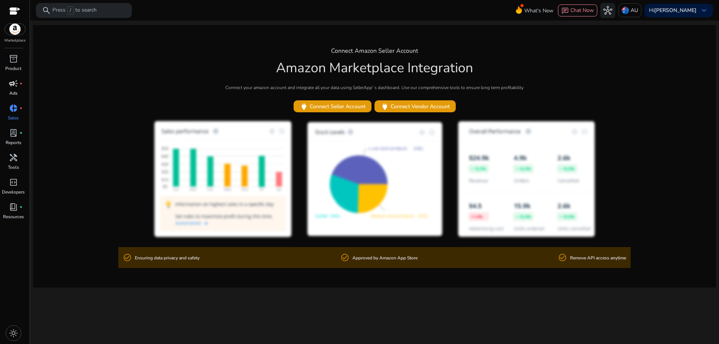
click at [15, 86] on span "campaign" at bounding box center [13, 83] width 9 height 9
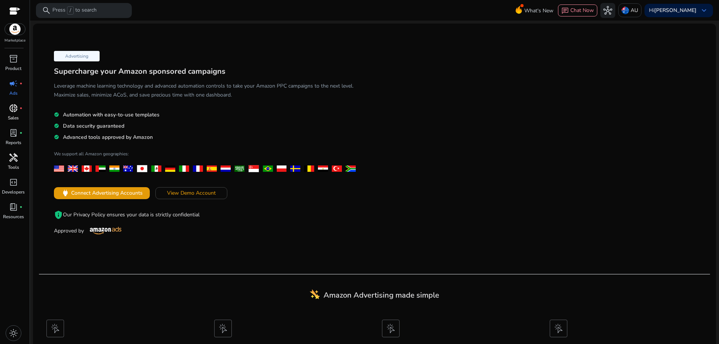
click at [13, 159] on span "handyman" at bounding box center [13, 157] width 9 height 9
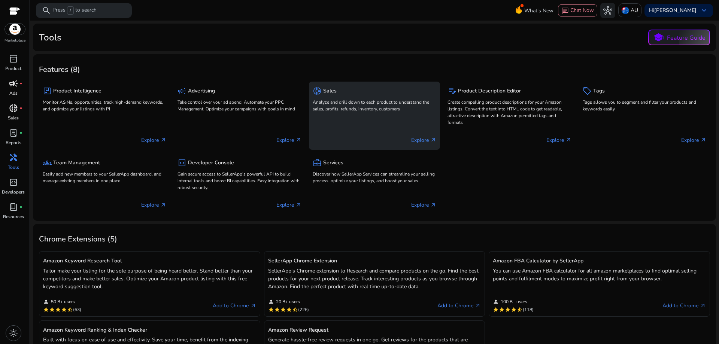
click at [414, 121] on div "donut_small Sales Analyze and drill down to each product to understand the sale…" at bounding box center [374, 116] width 131 height 68
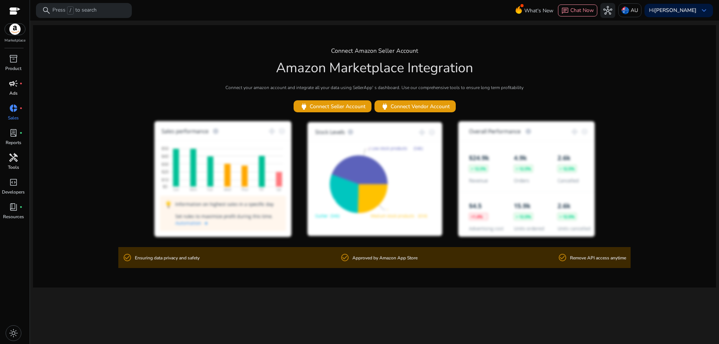
click at [13, 160] on span "handyman" at bounding box center [13, 157] width 9 height 9
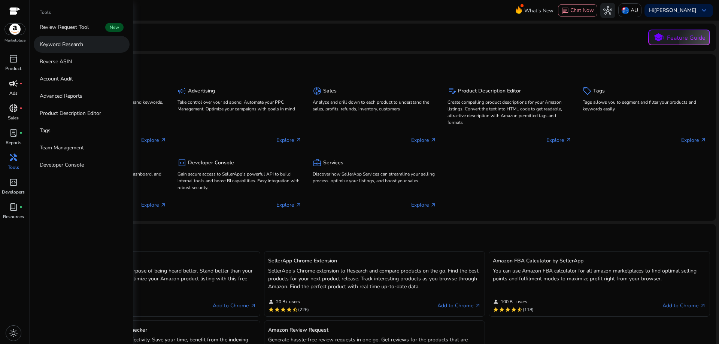
click at [91, 43] on link "Keyword Research" at bounding box center [82, 44] width 96 height 17
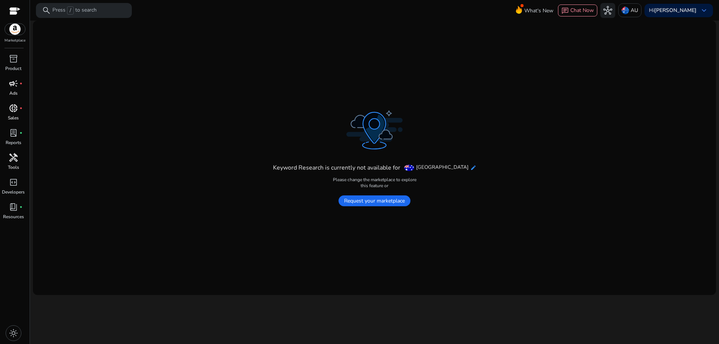
click at [470, 169] on mat-icon "edit" at bounding box center [473, 168] width 6 height 6
click at [638, 10] on p "AU" at bounding box center [634, 10] width 7 height 13
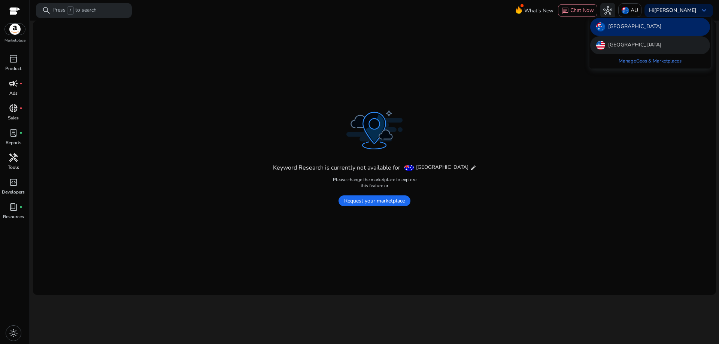
click at [635, 42] on p "[GEOGRAPHIC_DATA]" at bounding box center [634, 45] width 53 height 9
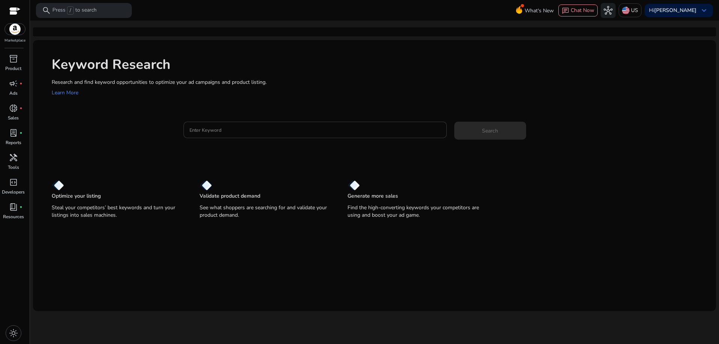
click at [245, 131] on input "Enter Keyword" at bounding box center [314, 130] width 251 height 8
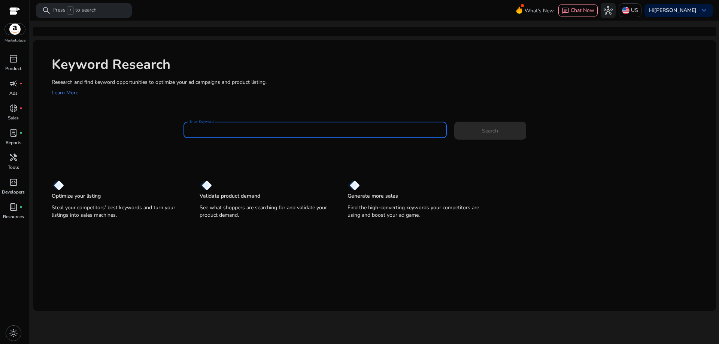
paste input "**********"
type input "**********"
click at [483, 131] on span "Search" at bounding box center [490, 131] width 16 height 8
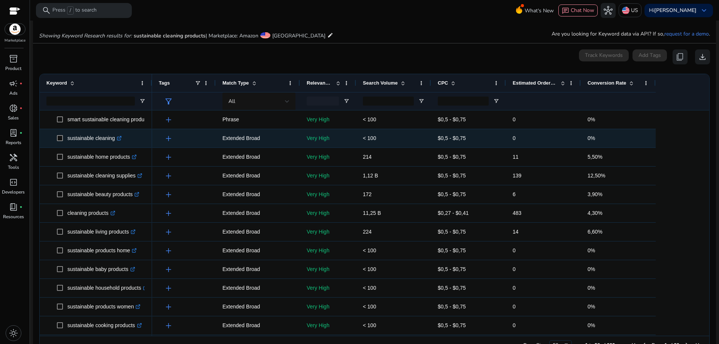
scroll to position [80, 0]
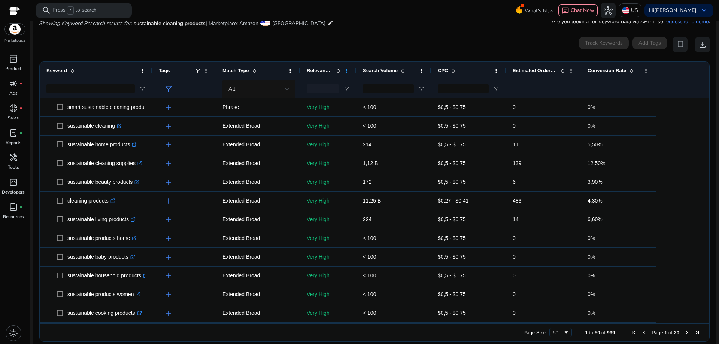
click at [347, 71] on span at bounding box center [346, 71] width 6 height 6
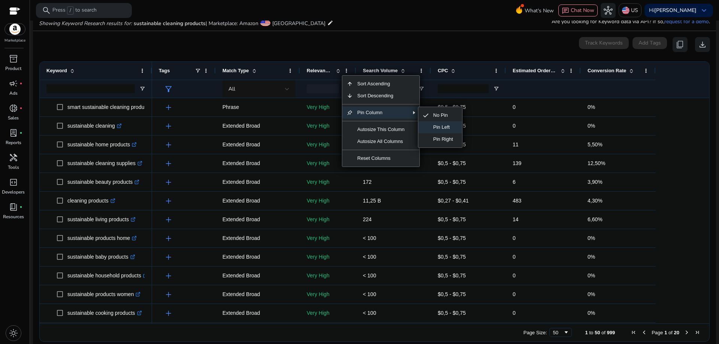
click at [450, 127] on span "Pin Left" at bounding box center [443, 127] width 29 height 12
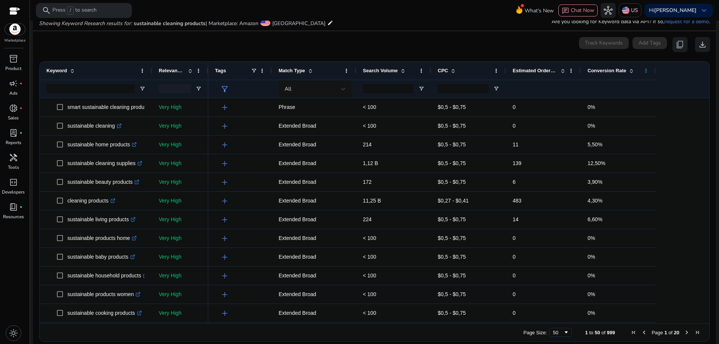
click at [645, 70] on span at bounding box center [646, 71] width 6 height 6
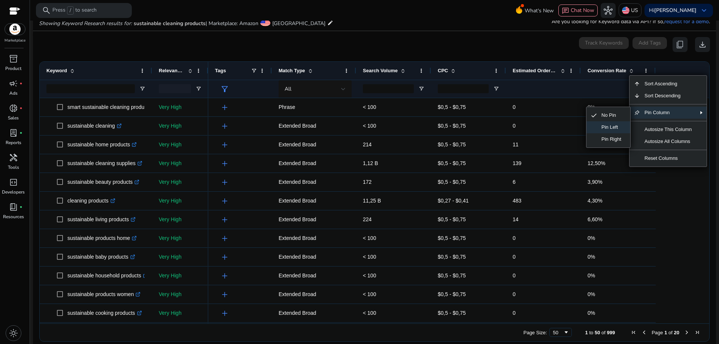
click at [608, 127] on span "Pin Left" at bounding box center [611, 127] width 29 height 12
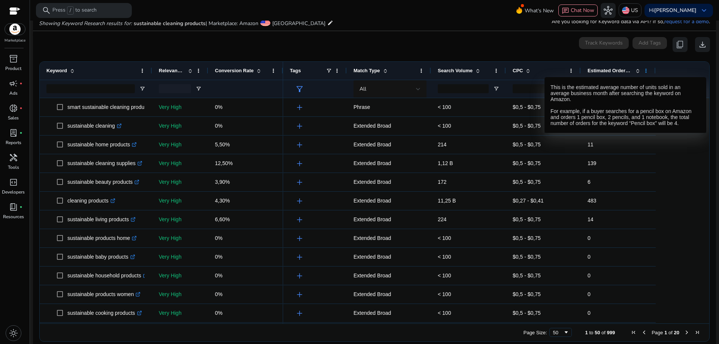
click at [645, 70] on span at bounding box center [646, 71] width 6 height 6
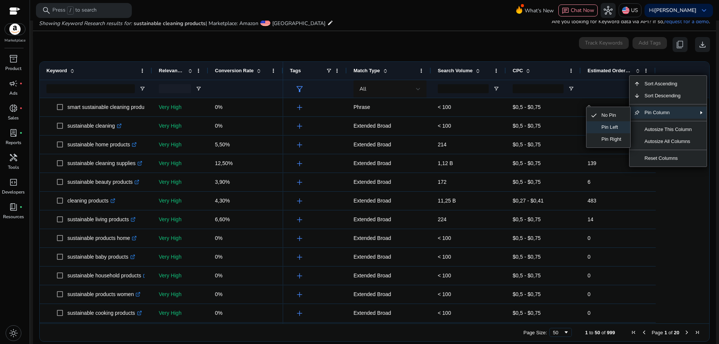
click at [614, 130] on span "Pin Left" at bounding box center [611, 127] width 29 height 12
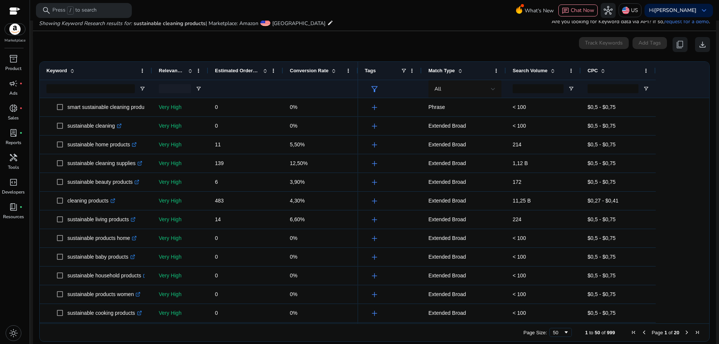
click at [335, 68] on span at bounding box center [334, 71] width 6 height 6
click at [334, 68] on span at bounding box center [334, 71] width 6 height 6
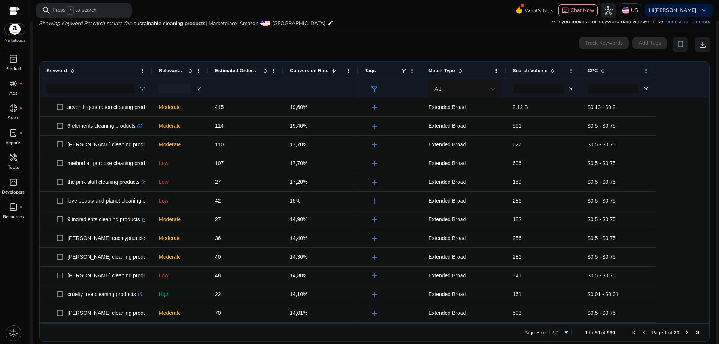
click at [189, 69] on span at bounding box center [190, 71] width 6 height 6
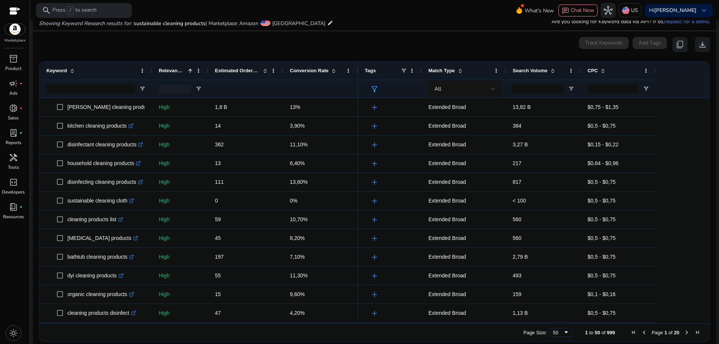
click at [189, 69] on span at bounding box center [190, 71] width 6 height 6
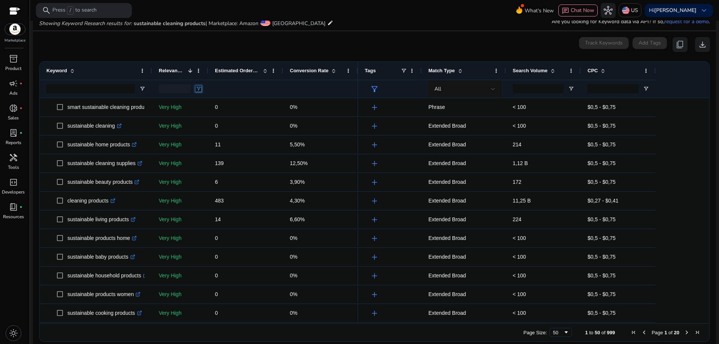
click at [198, 89] on span "Open Filter Menu" at bounding box center [198, 89] width 6 height 6
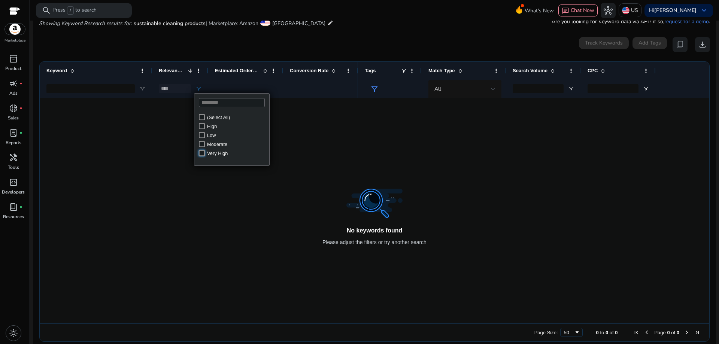
type input "**********"
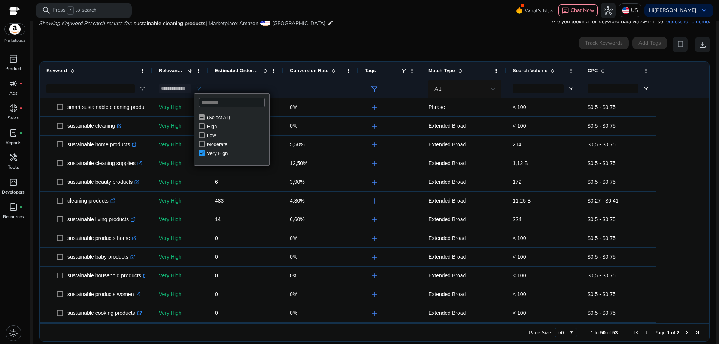
click at [298, 89] on div at bounding box center [320, 89] width 61 height 18
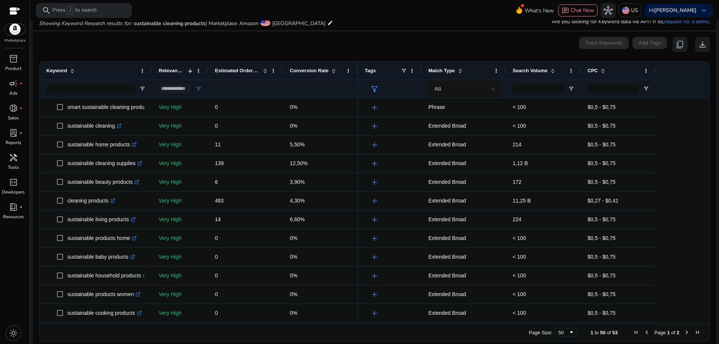
click at [333, 71] on span at bounding box center [334, 71] width 6 height 6
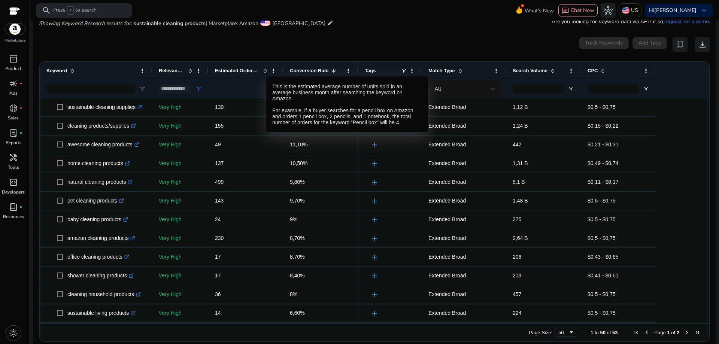
click at [266, 70] on span at bounding box center [265, 71] width 6 height 6
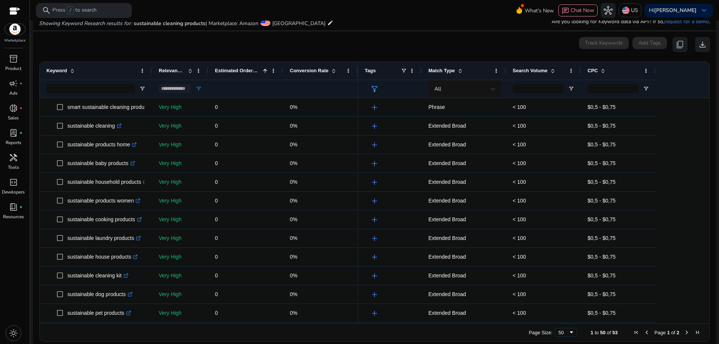
click at [266, 70] on span at bounding box center [265, 71] width 6 height 6
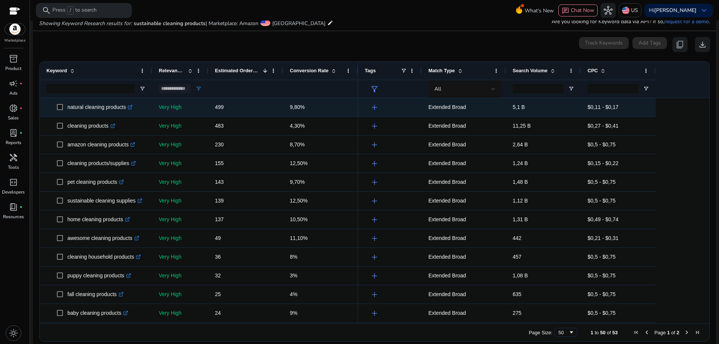
click at [133, 108] on icon ".st0{fill:#2c8af8}" at bounding box center [130, 107] width 5 height 5
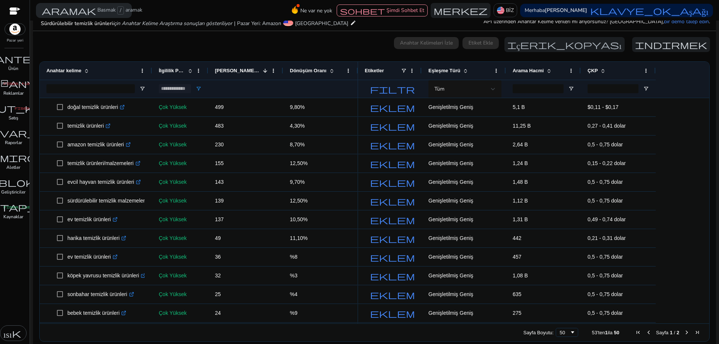
click at [464, 71] on span at bounding box center [465, 71] width 6 height 6
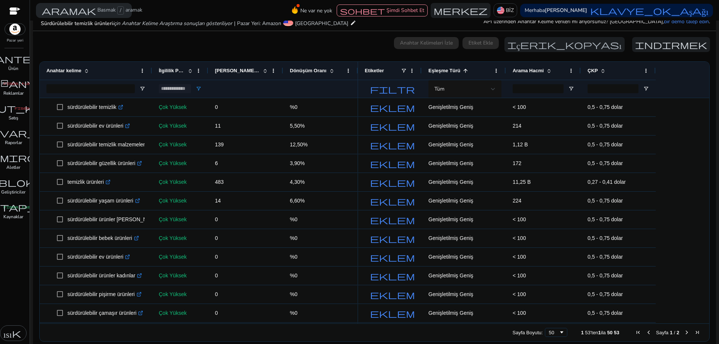
click at [464, 71] on span at bounding box center [465, 71] width 6 height 6
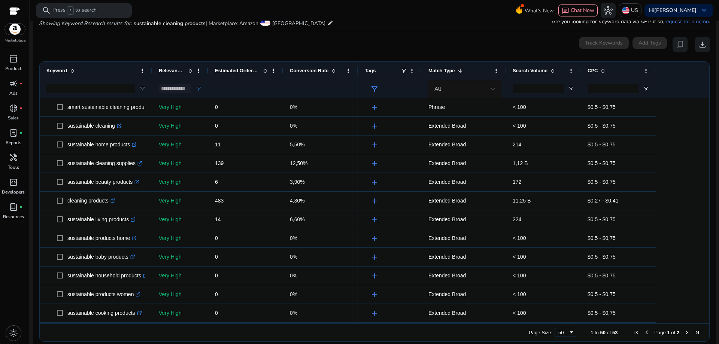
click at [376, 39] on div "0 keyword(s) selected Track Keywords Add Tags content_copy download" at bounding box center [374, 44] width 671 height 15
click at [198, 69] on span at bounding box center [198, 71] width 6 height 6
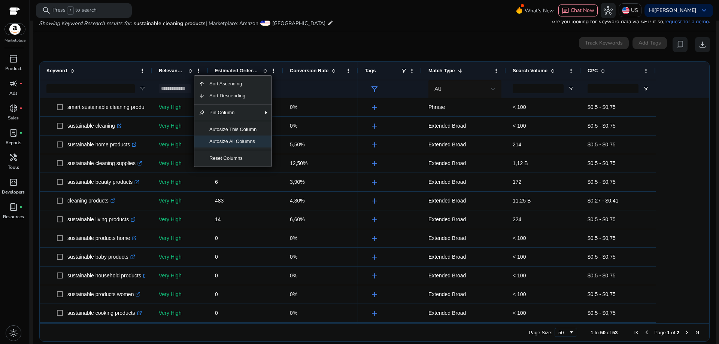
click at [234, 143] on span "Autosize All Columns" at bounding box center [233, 142] width 56 height 12
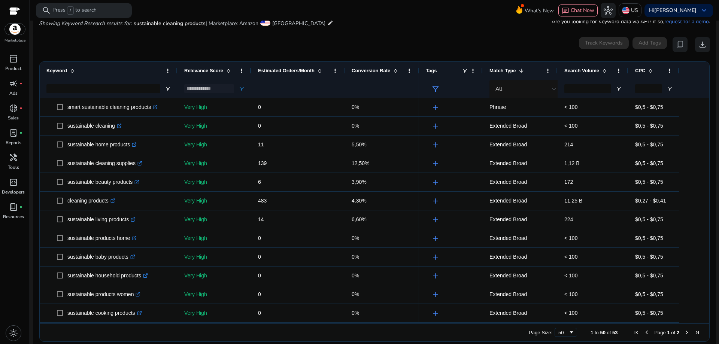
click at [322, 72] on span at bounding box center [320, 71] width 6 height 6
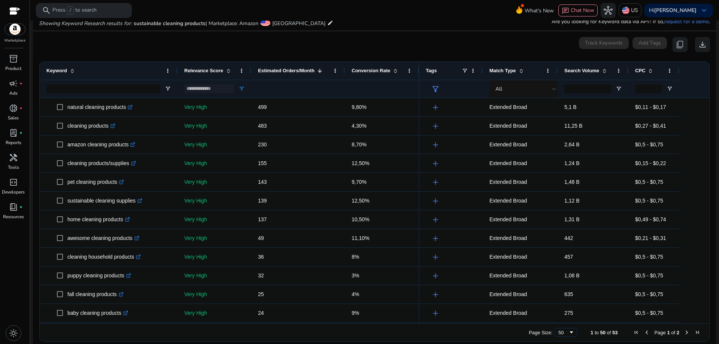
click at [394, 70] on span at bounding box center [395, 71] width 6 height 6
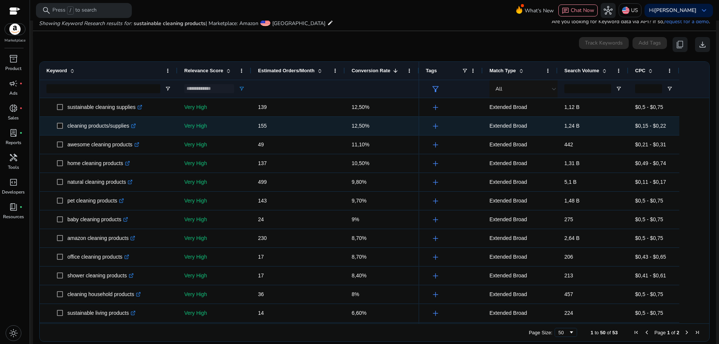
click at [134, 127] on icon ".st0{fill:#2c8af8}" at bounding box center [133, 126] width 5 height 5
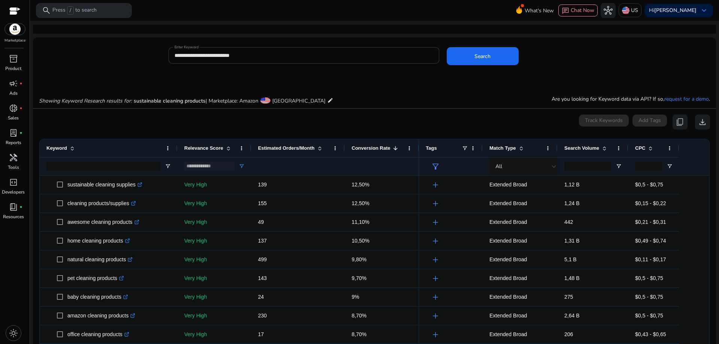
scroll to position [0, 0]
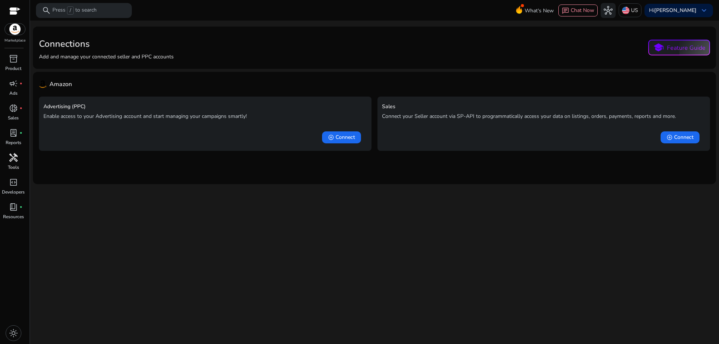
click at [11, 158] on span "handyman" at bounding box center [13, 157] width 9 height 9
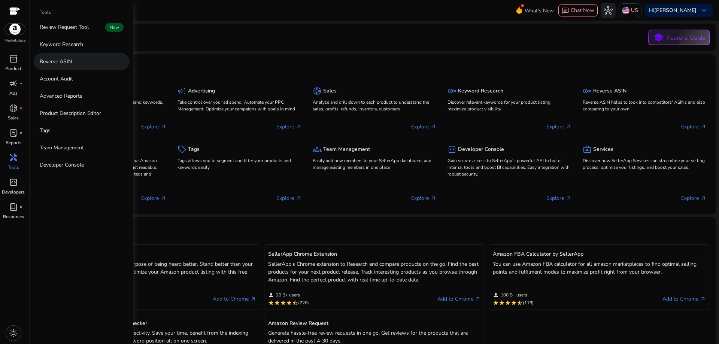
click at [73, 61] on link "Reverse ASIN" at bounding box center [82, 61] width 96 height 17
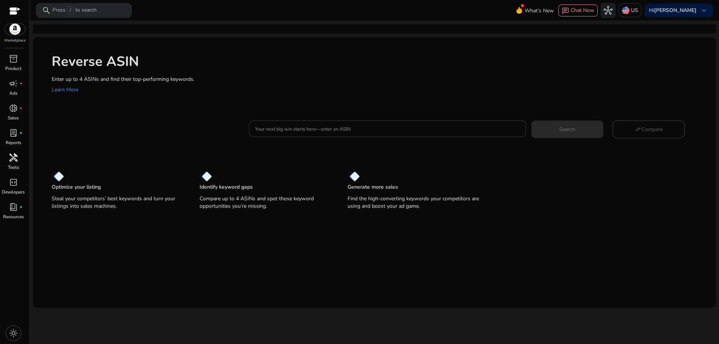
click at [292, 126] on input "Your next big win starts here—enter an ASIN" at bounding box center [387, 129] width 264 height 8
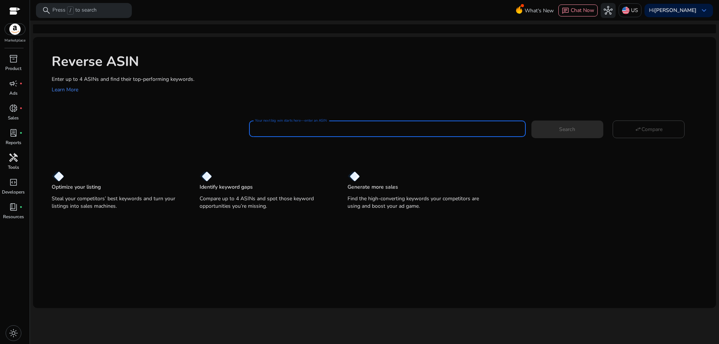
paste input "**********"
type input "**********"
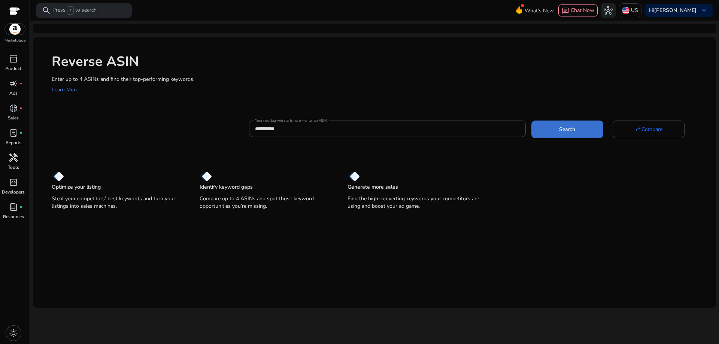
click at [589, 133] on span at bounding box center [567, 129] width 72 height 18
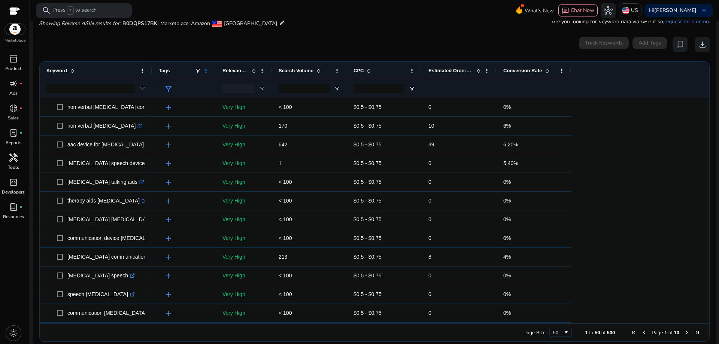
click at [207, 72] on span at bounding box center [206, 71] width 6 height 6
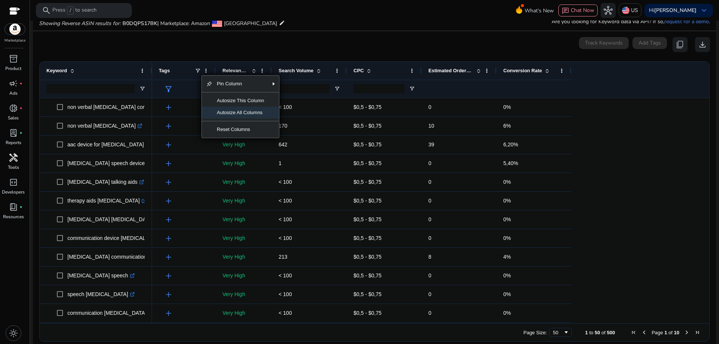
click at [242, 113] on span "Autosize All Columns" at bounding box center [240, 113] width 56 height 12
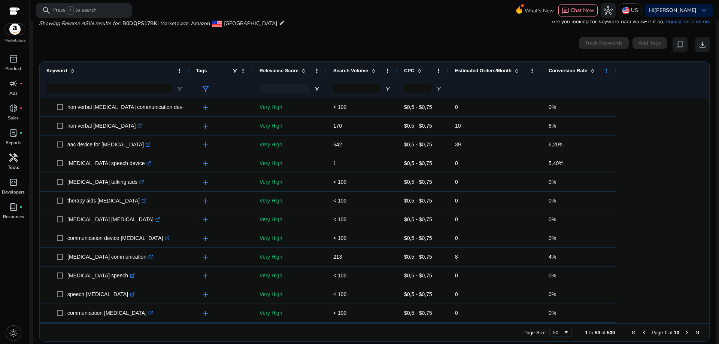
click at [607, 72] on span at bounding box center [606, 71] width 6 height 6
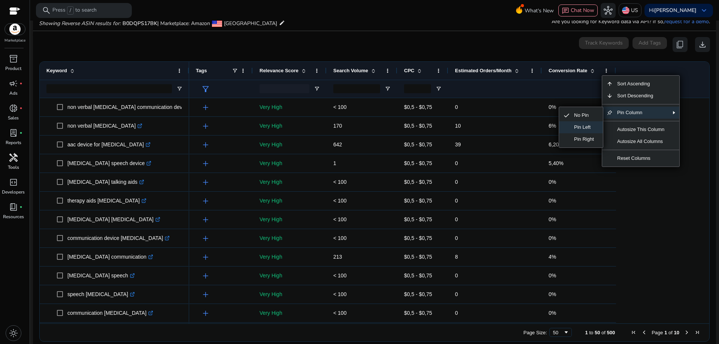
click at [586, 127] on span "Pin Left" at bounding box center [583, 127] width 29 height 12
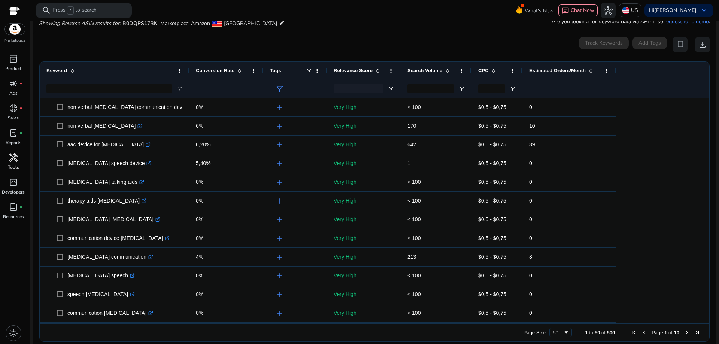
click at [592, 71] on span at bounding box center [591, 71] width 6 height 6
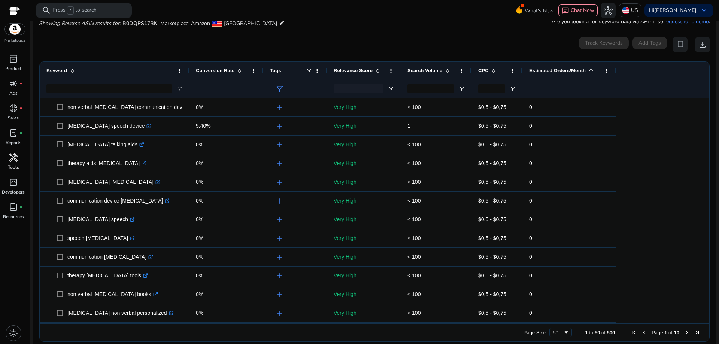
click at [592, 71] on span at bounding box center [591, 71] width 6 height 6
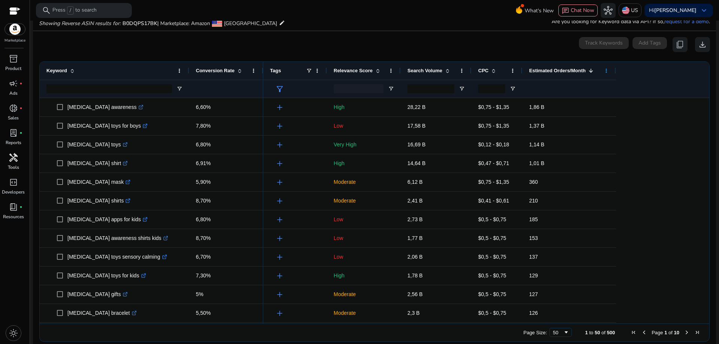
click at [606, 69] on span at bounding box center [606, 71] width 6 height 6
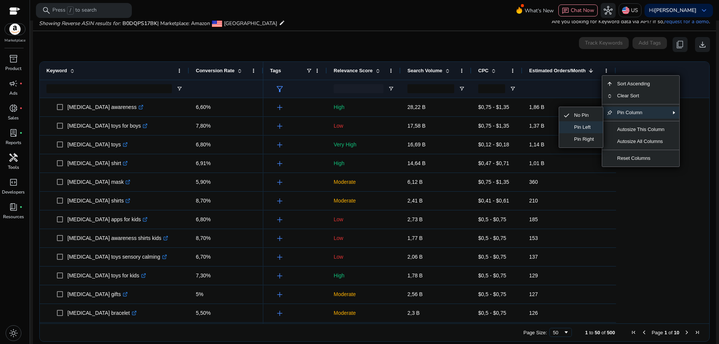
click at [585, 126] on span "Pin Left" at bounding box center [583, 127] width 29 height 12
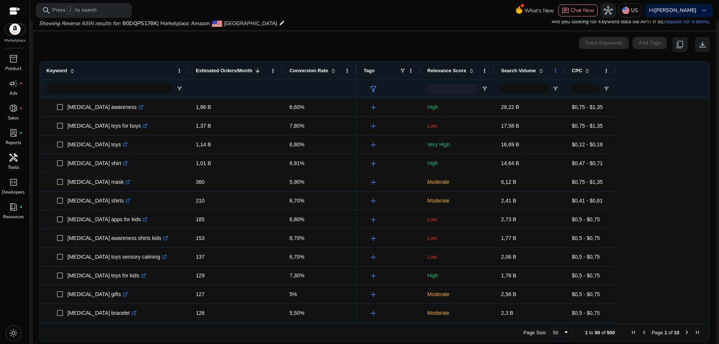
click at [556, 70] on span at bounding box center [555, 71] width 6 height 6
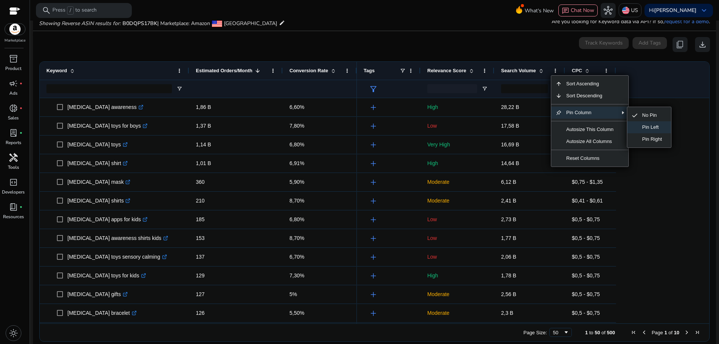
click at [650, 126] on span "Pin Left" at bounding box center [652, 127] width 29 height 12
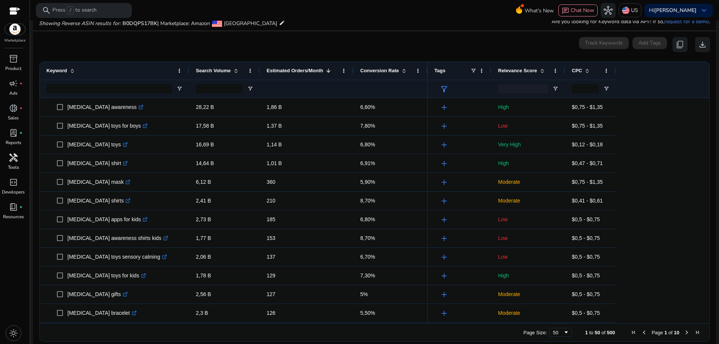
click at [403, 72] on span at bounding box center [404, 71] width 6 height 6
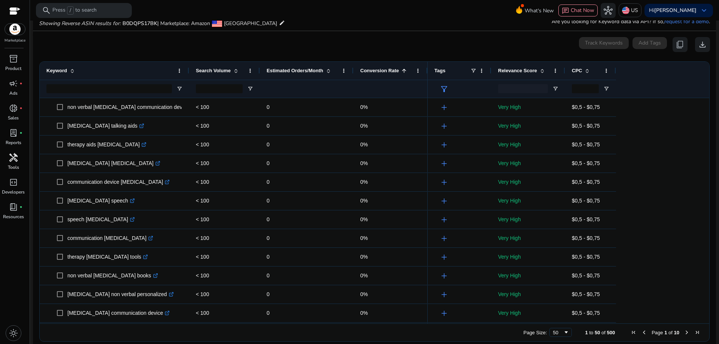
click at [403, 72] on span at bounding box center [404, 71] width 6 height 6
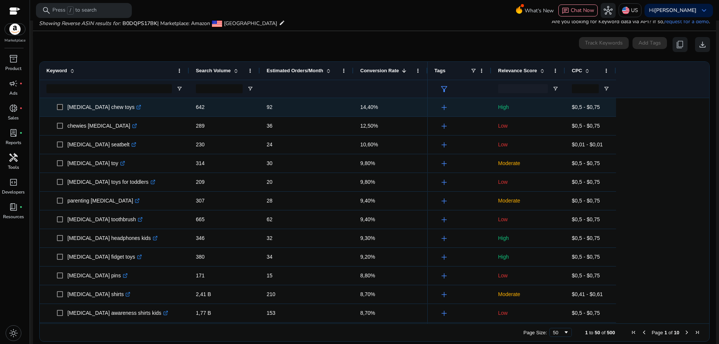
click at [136, 107] on icon ".st0{fill:#2c8af8}" at bounding box center [138, 107] width 5 height 5
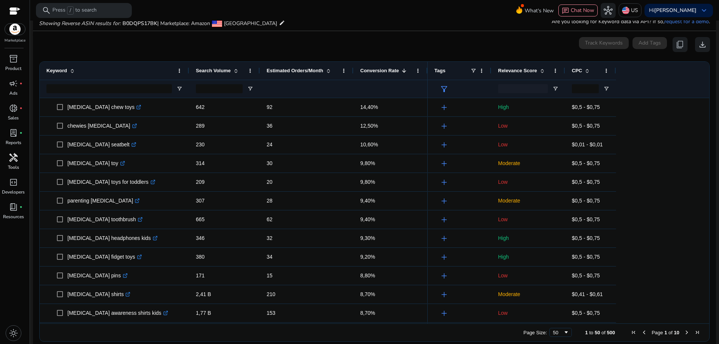
click at [541, 72] on span at bounding box center [542, 71] width 6 height 6
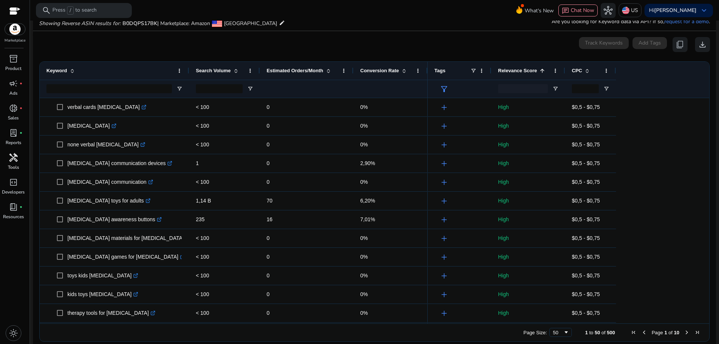
click at [541, 72] on span at bounding box center [542, 71] width 6 height 6
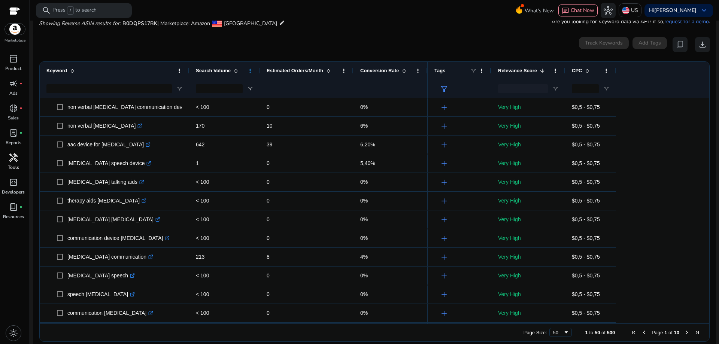
click at [250, 72] on span at bounding box center [250, 71] width 6 height 6
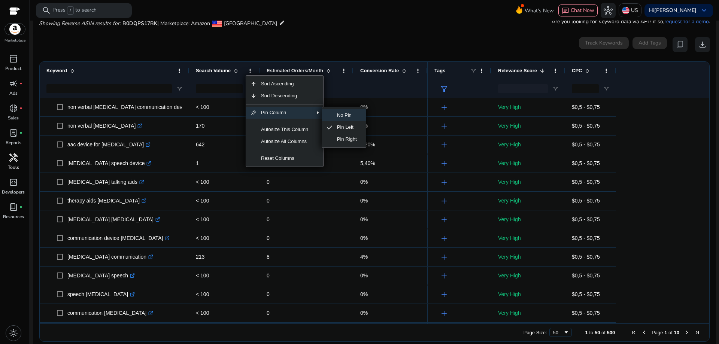
click at [349, 114] on span "No Pin" at bounding box center [346, 115] width 29 height 12
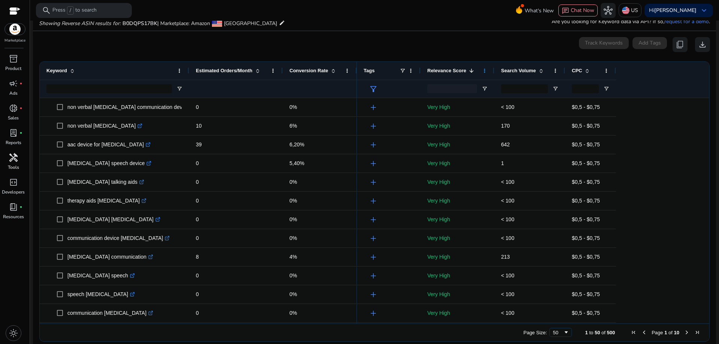
click at [483, 71] on span at bounding box center [484, 71] width 6 height 6
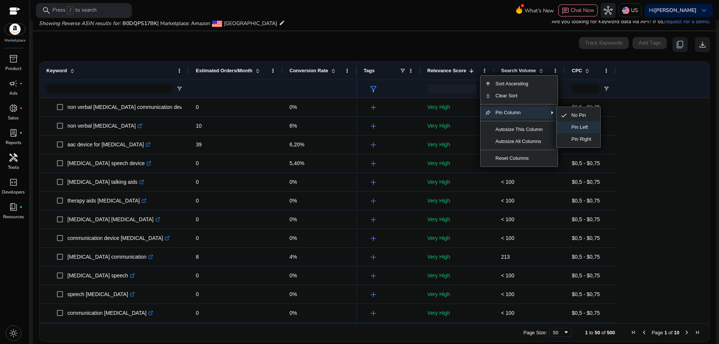
click at [577, 125] on span "Pin Left" at bounding box center [581, 127] width 29 height 12
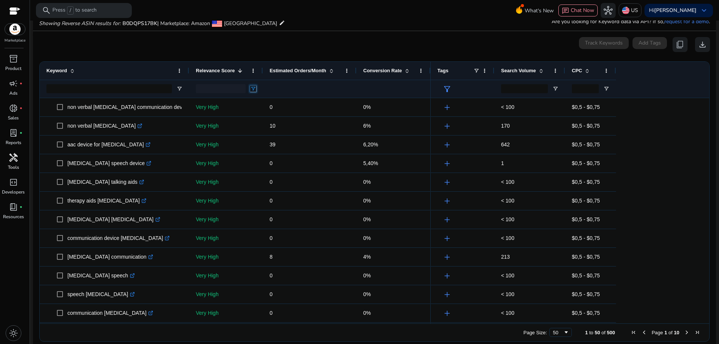
click at [254, 88] on span "Open Filter Menu" at bounding box center [253, 89] width 6 height 6
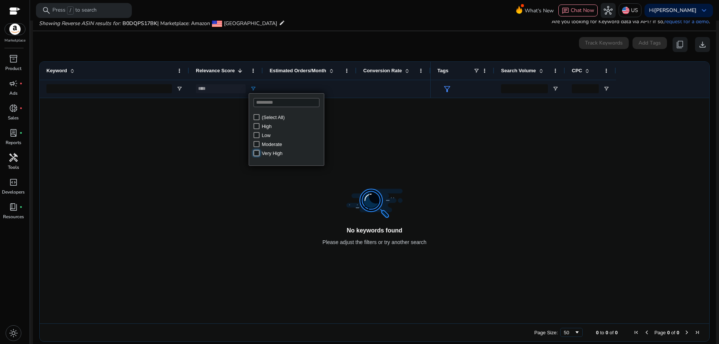
type input "**********"
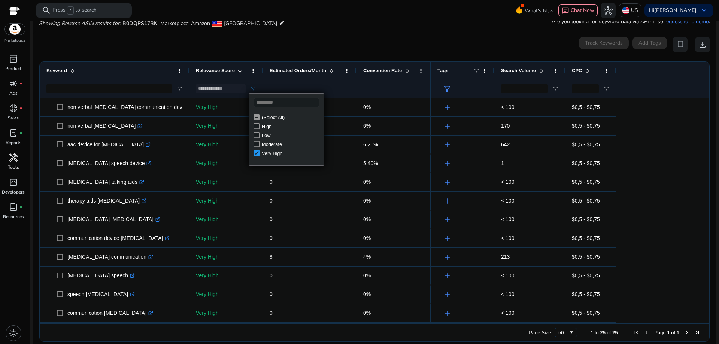
click at [375, 38] on div "0 keyword(s) selected Track Keywords Add Tags content_copy download" at bounding box center [374, 44] width 671 height 15
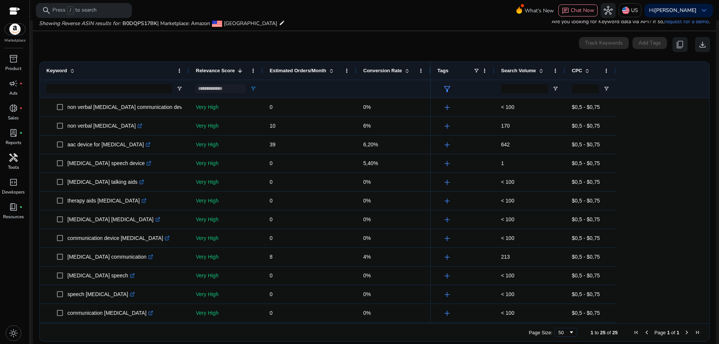
click at [406, 69] on span at bounding box center [407, 71] width 6 height 6
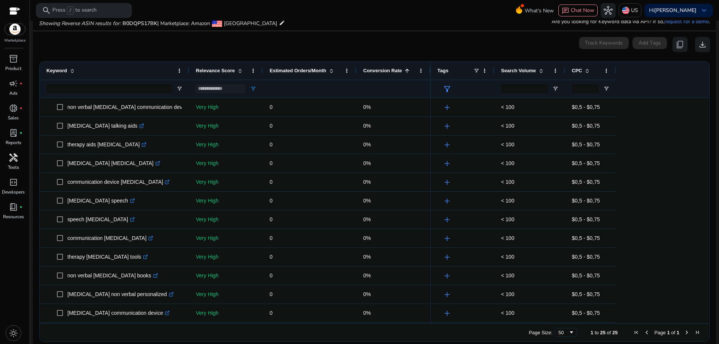
click at [406, 69] on span at bounding box center [407, 71] width 6 height 6
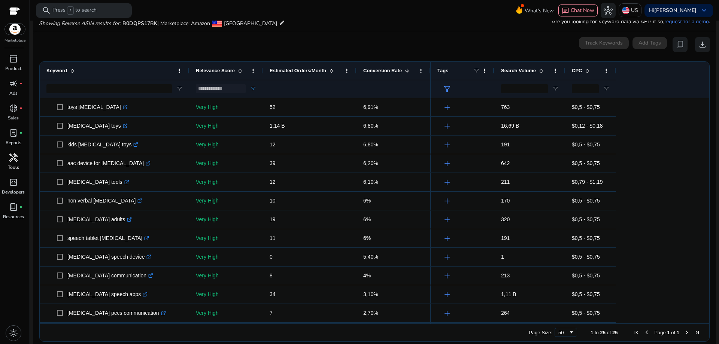
click at [333, 70] on span at bounding box center [331, 71] width 6 height 6
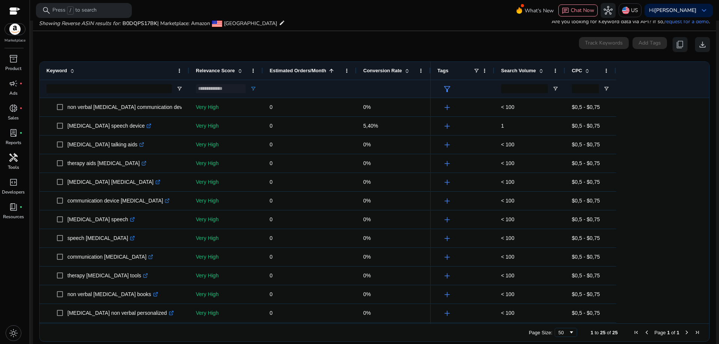
click at [333, 70] on span at bounding box center [331, 71] width 6 height 6
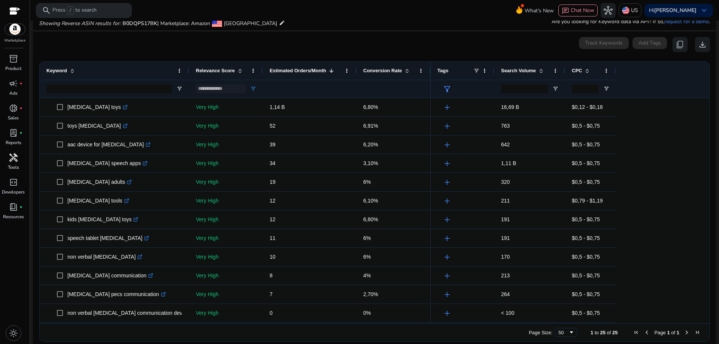
click at [407, 69] on span at bounding box center [407, 71] width 6 height 6
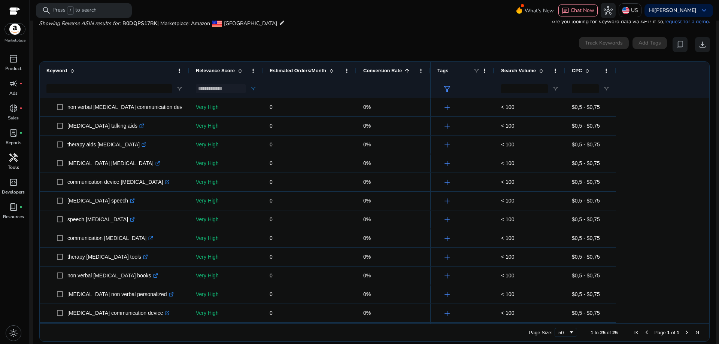
click at [407, 69] on span at bounding box center [407, 71] width 6 height 6
